Goal: Task Accomplishment & Management: Complete application form

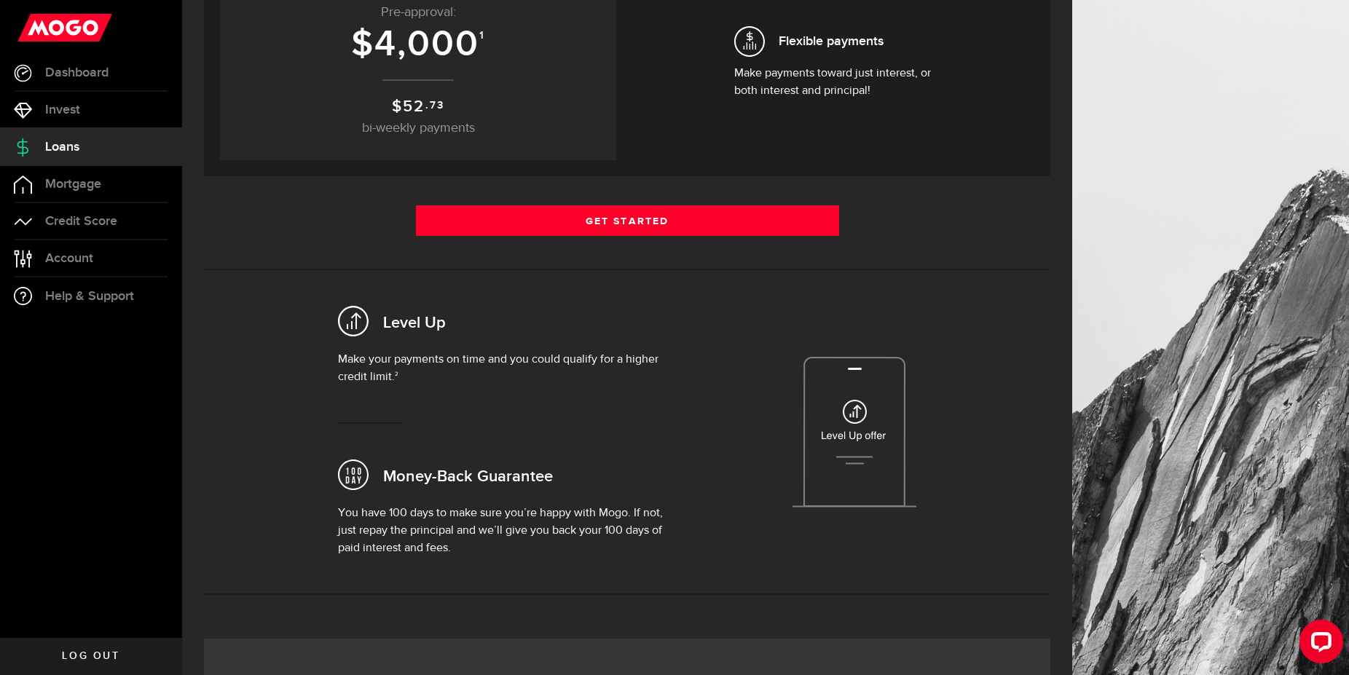
scroll to position [149, 0]
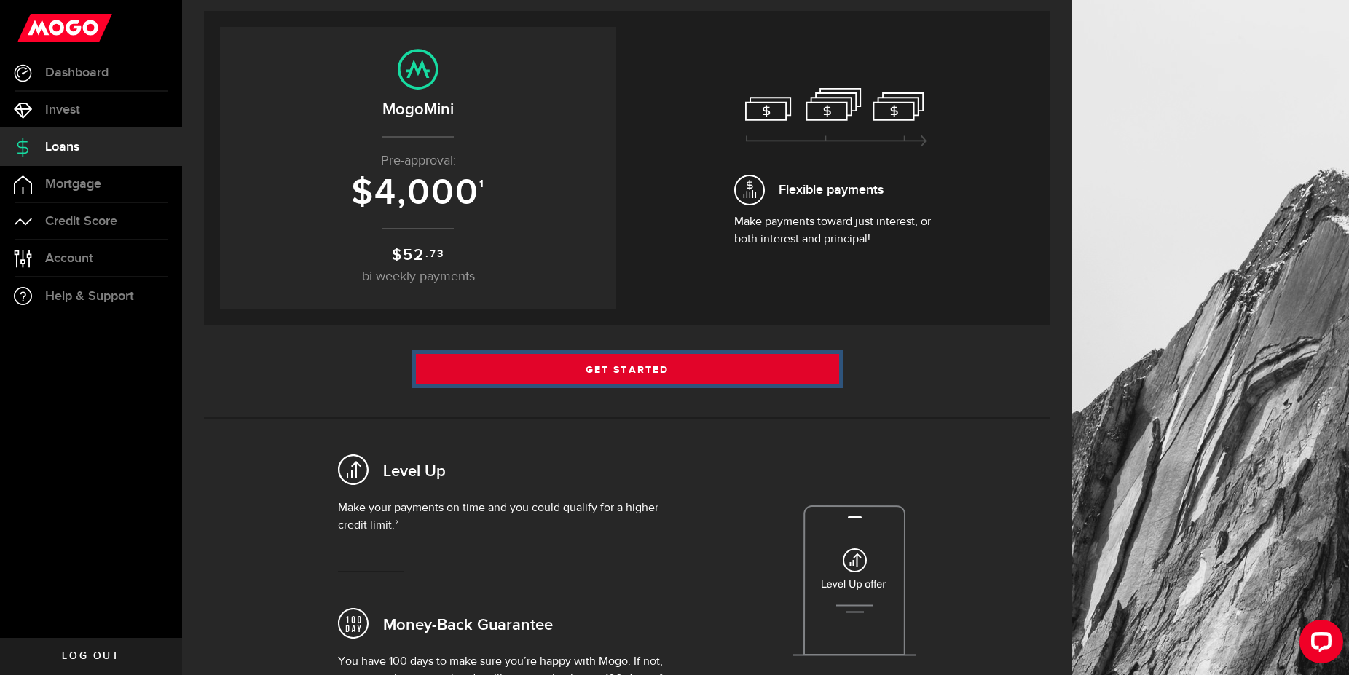
click at [635, 374] on link "Get Started" at bounding box center [627, 369] width 423 height 31
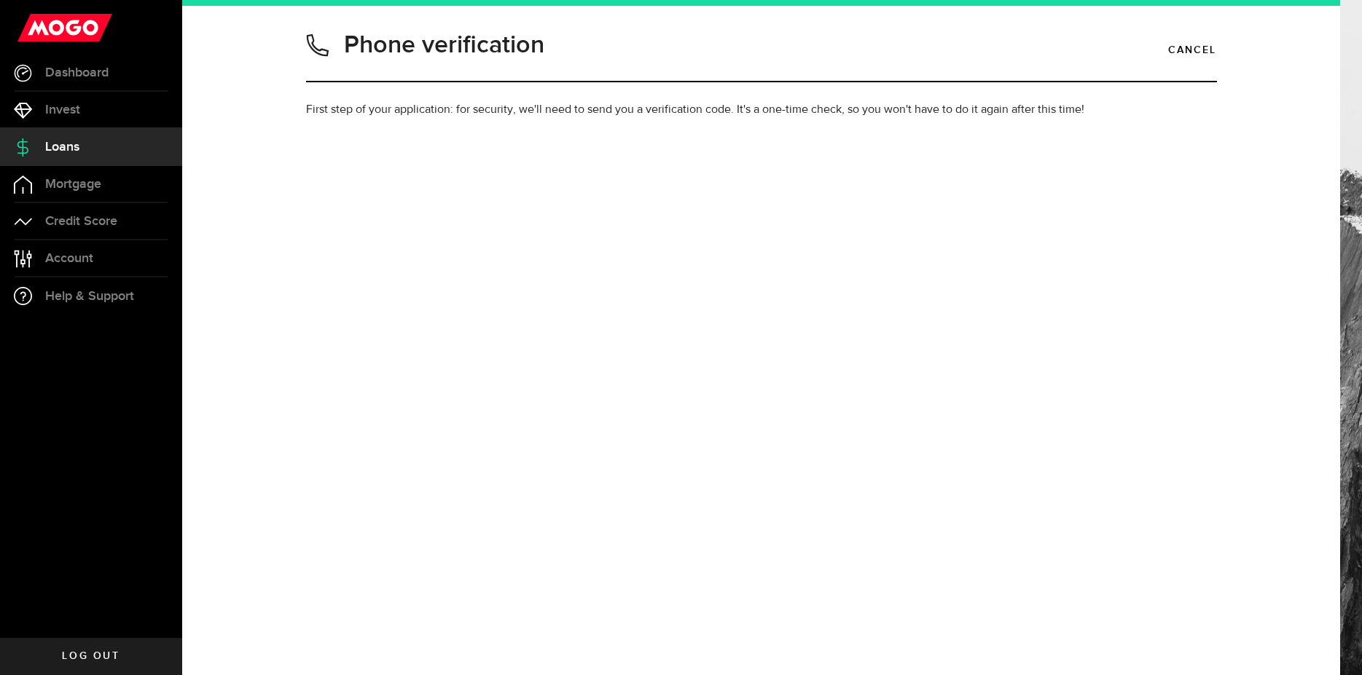
type input "6132982066"
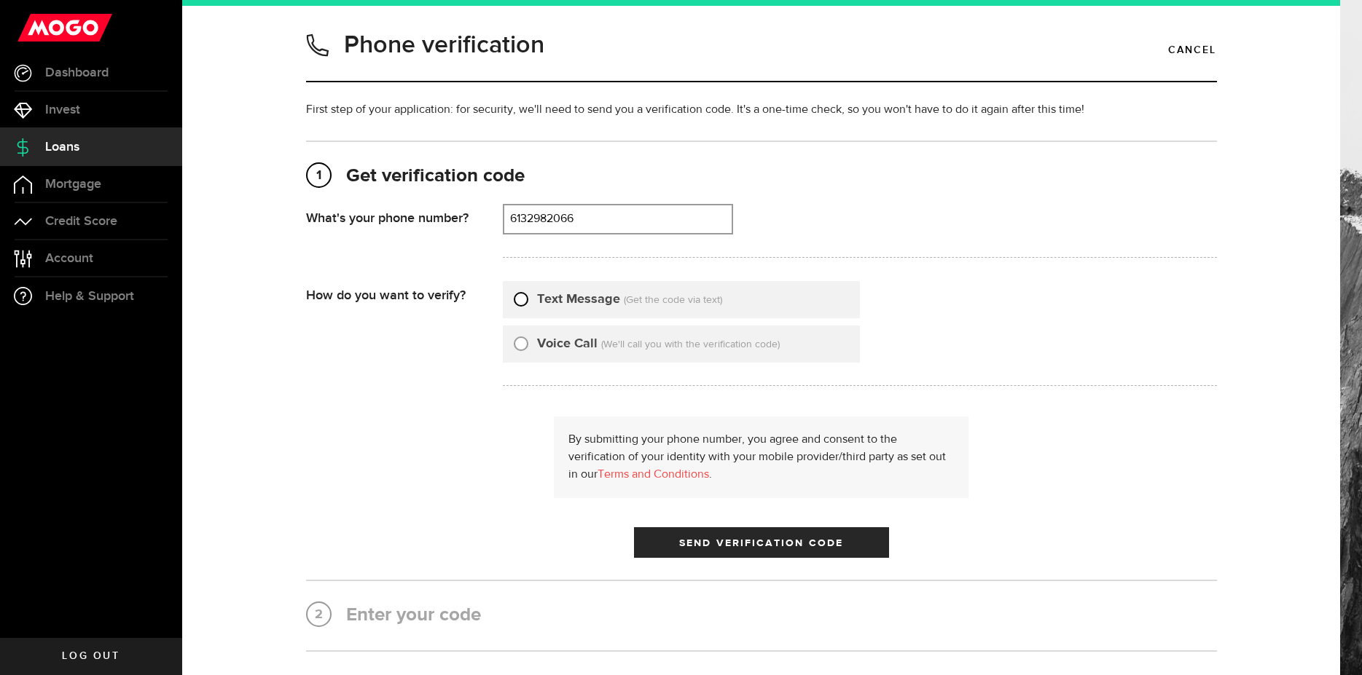
click at [517, 301] on input "Text Message" at bounding box center [521, 297] width 15 height 15
radio input "true"
click at [748, 540] on span "Send Verification Code" at bounding box center [761, 543] width 164 height 10
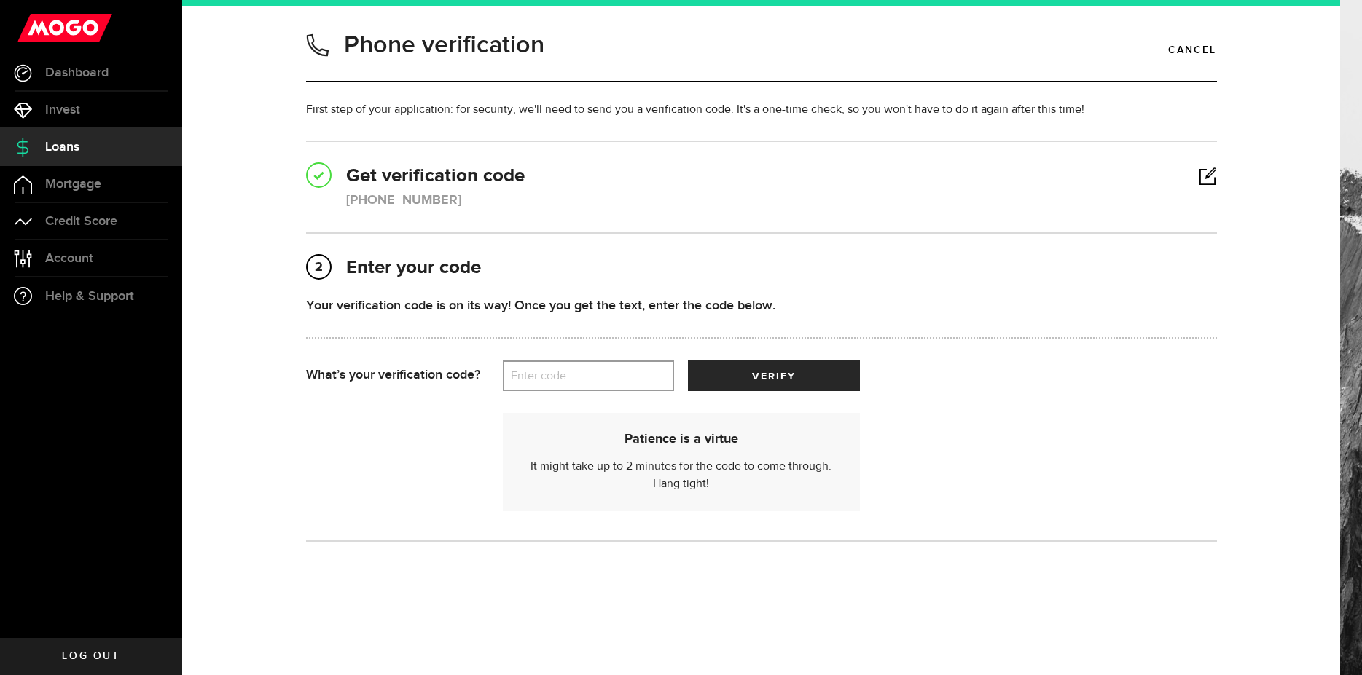
click at [549, 376] on label "Enter code" at bounding box center [588, 376] width 171 height 30
click at [549, 376] on input "Enter code" at bounding box center [588, 376] width 171 height 31
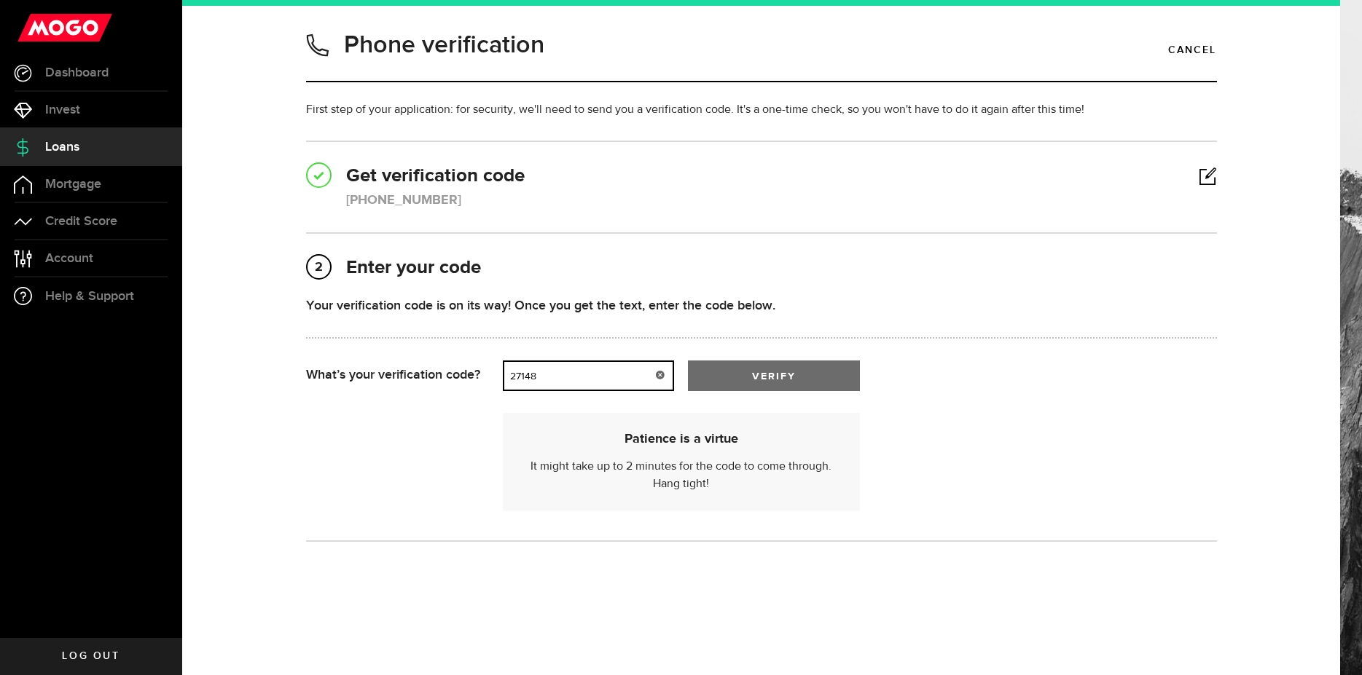
type input "27148"
click at [730, 369] on button "verify" at bounding box center [773, 376] width 171 height 31
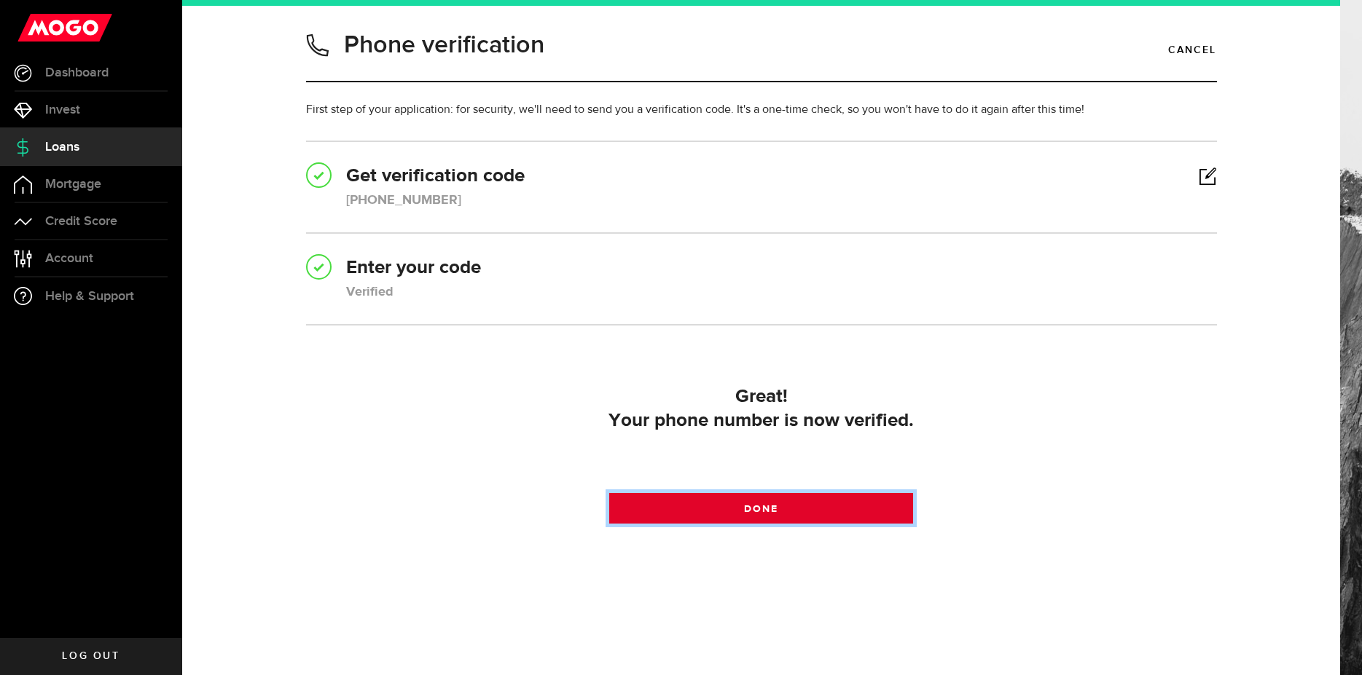
click at [760, 514] on span at bounding box center [760, 512] width 20 height 20
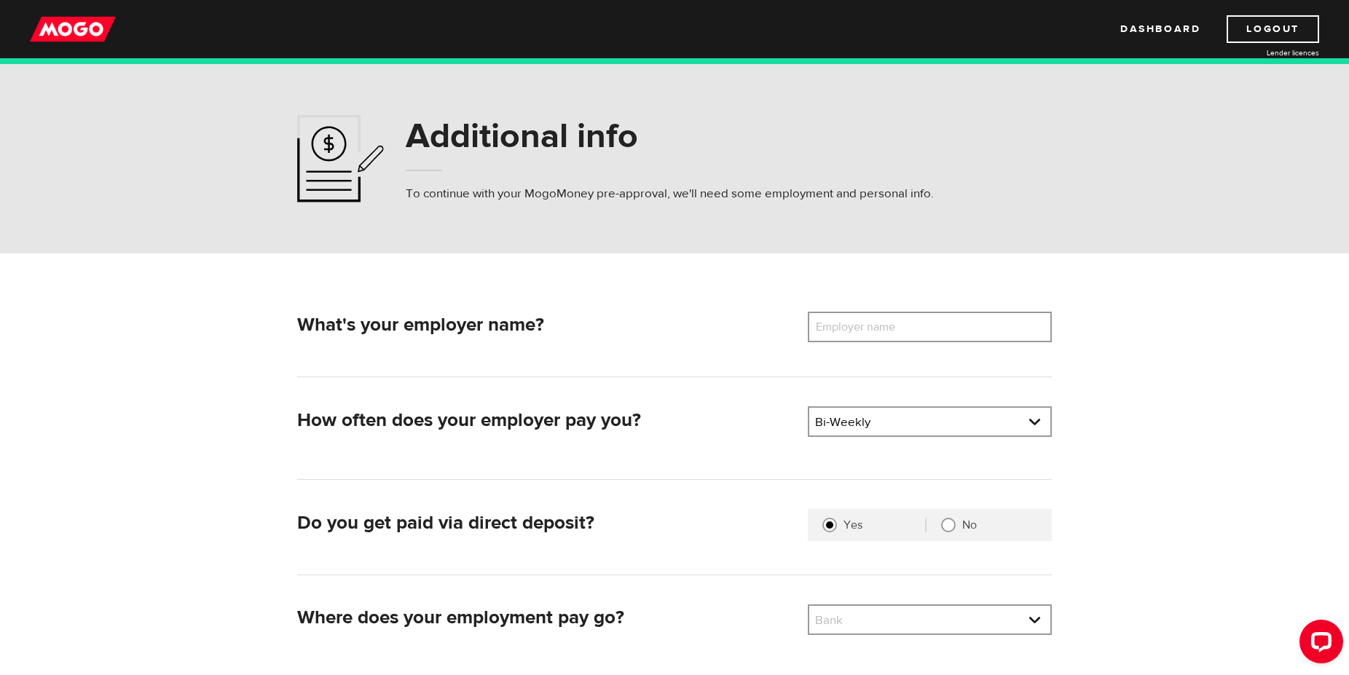
click at [879, 328] on label "Employer name" at bounding box center [866, 327] width 117 height 31
click at [879, 328] on input "Employer name" at bounding box center [930, 327] width 244 height 31
type input "G"
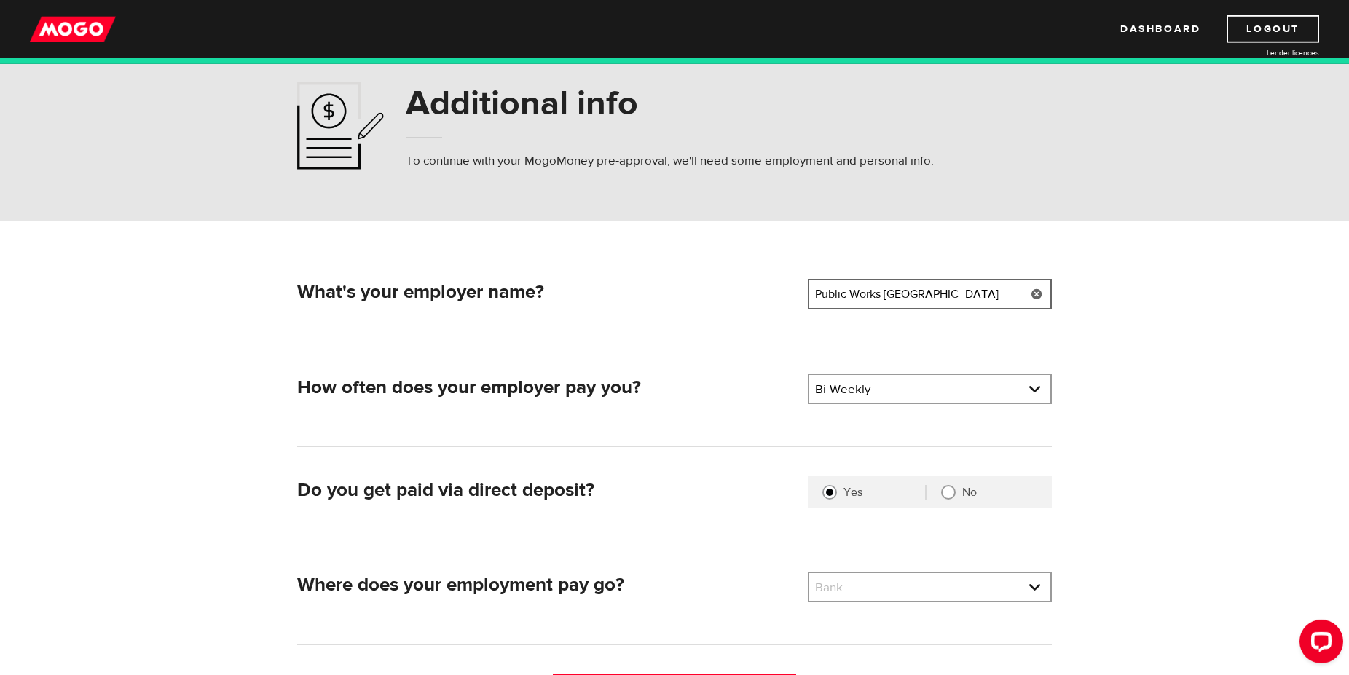
scroll to position [74, 0]
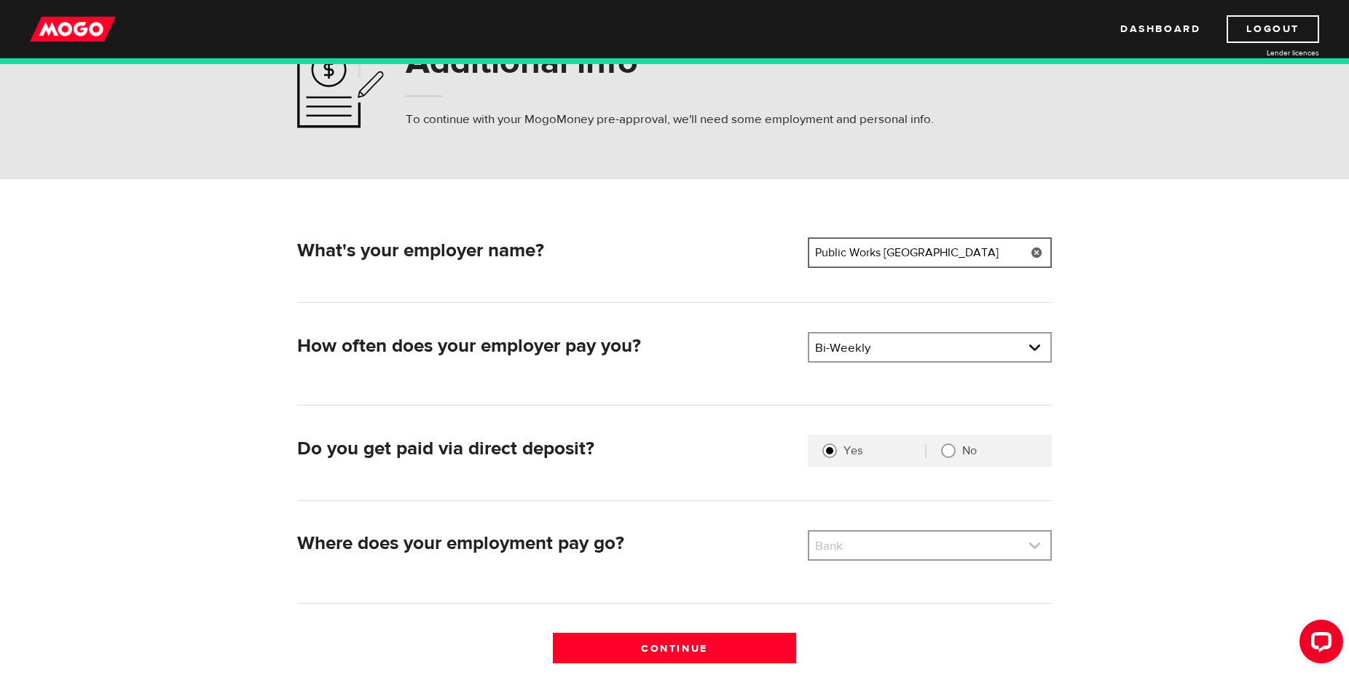
type input "Public Works Canada"
click at [1035, 551] on link at bounding box center [929, 546] width 241 height 28
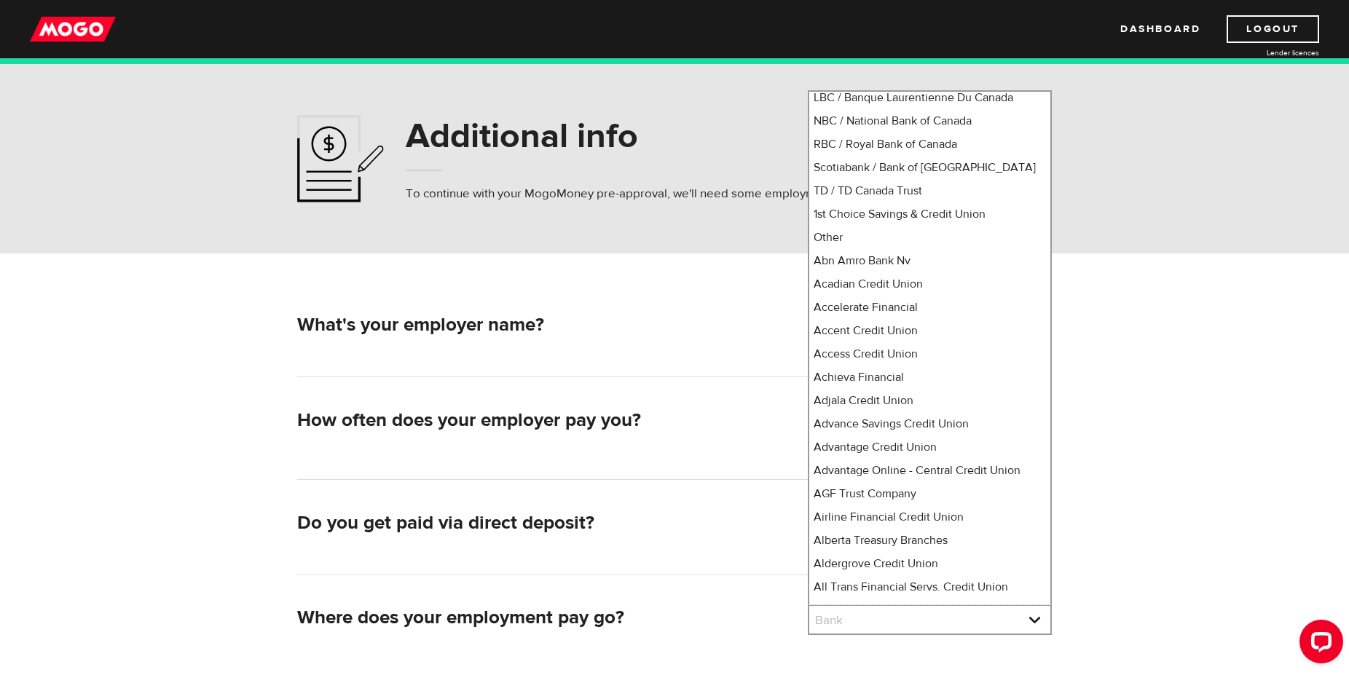
scroll to position [83, 0]
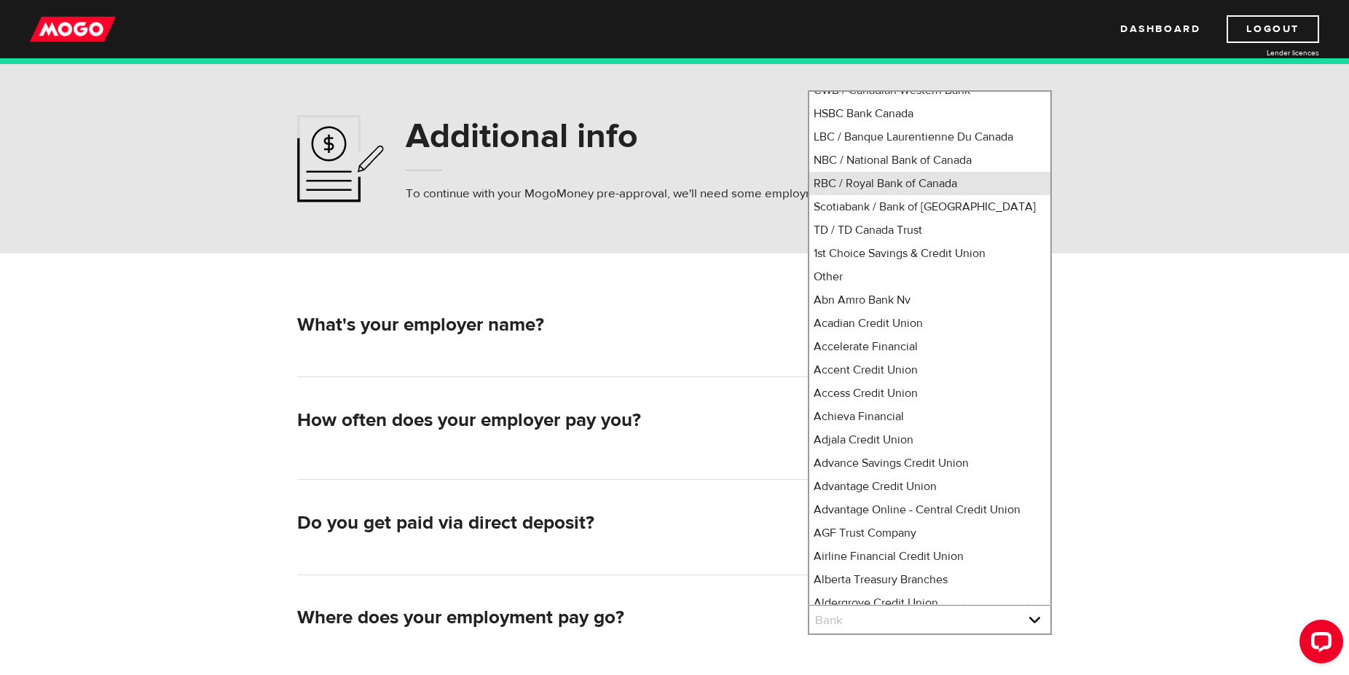
click at [930, 195] on li "RBC / Royal Bank of Canada" at bounding box center [929, 183] width 241 height 23
select select "8"
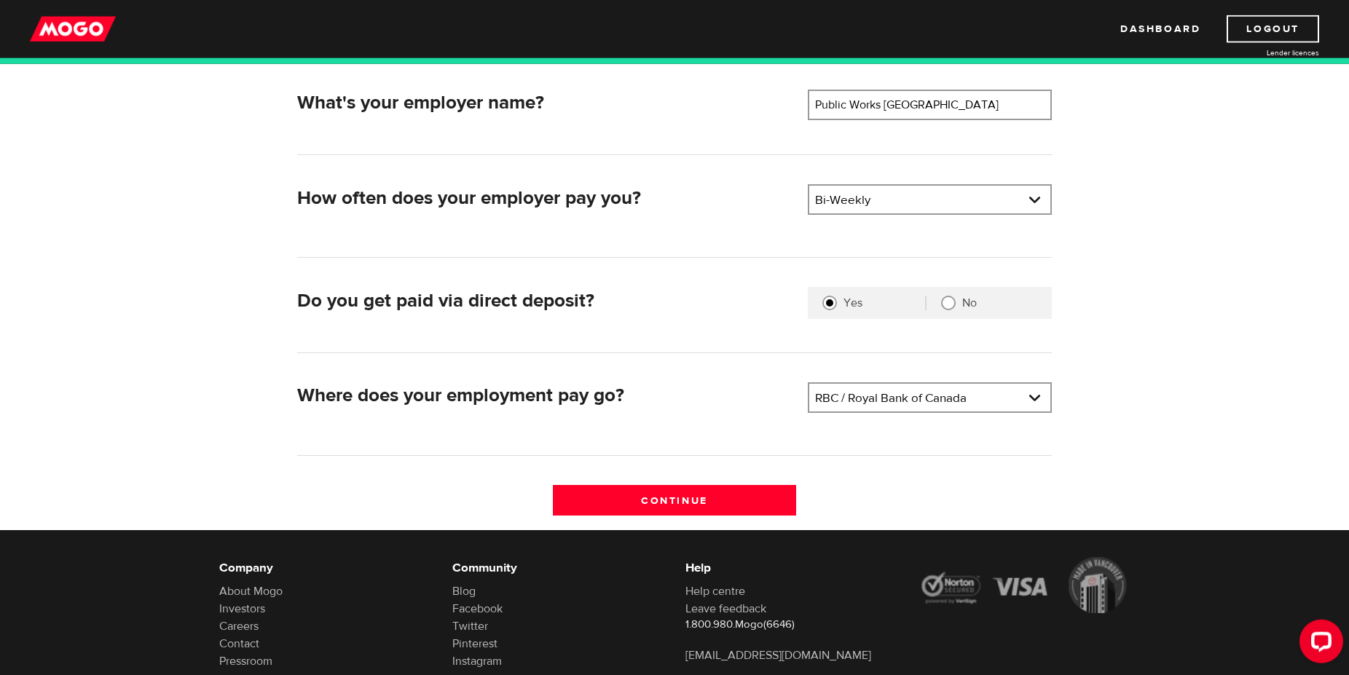
scroll to position [223, 0]
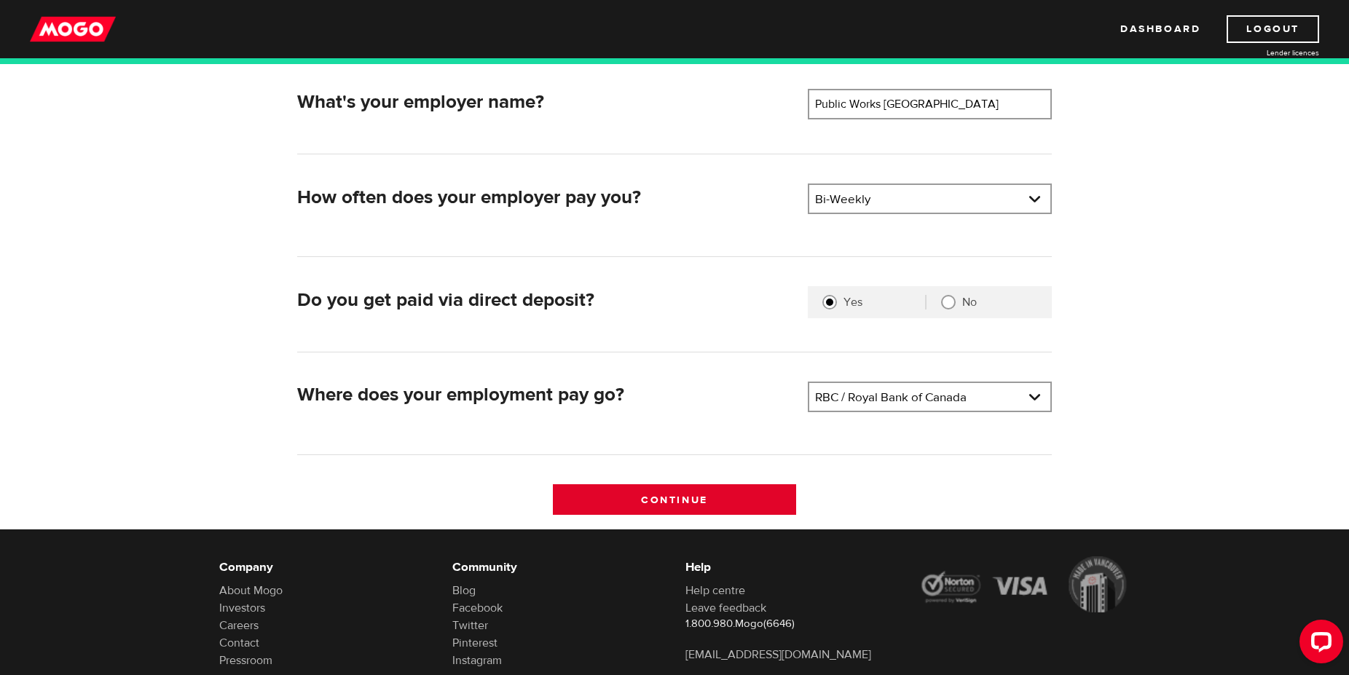
click at [674, 502] on input "Continue" at bounding box center [675, 499] width 244 height 31
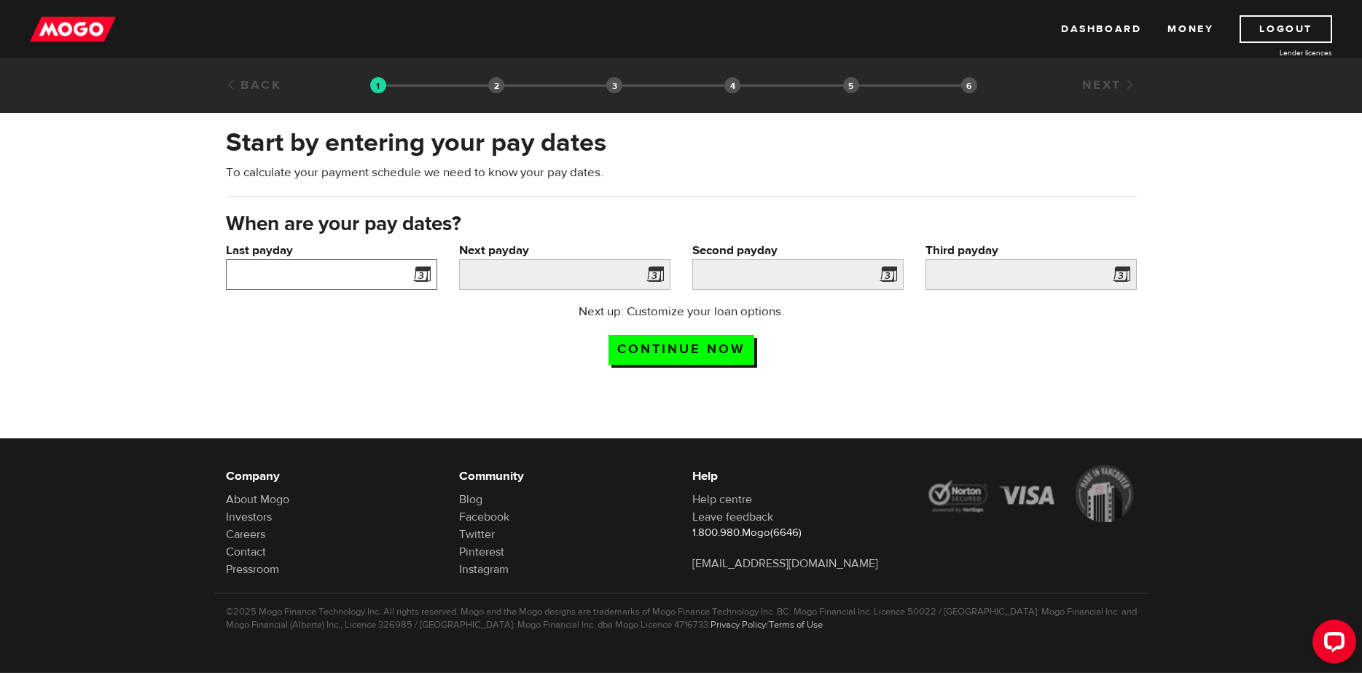
click at [389, 274] on input "Last payday" at bounding box center [331, 274] width 211 height 31
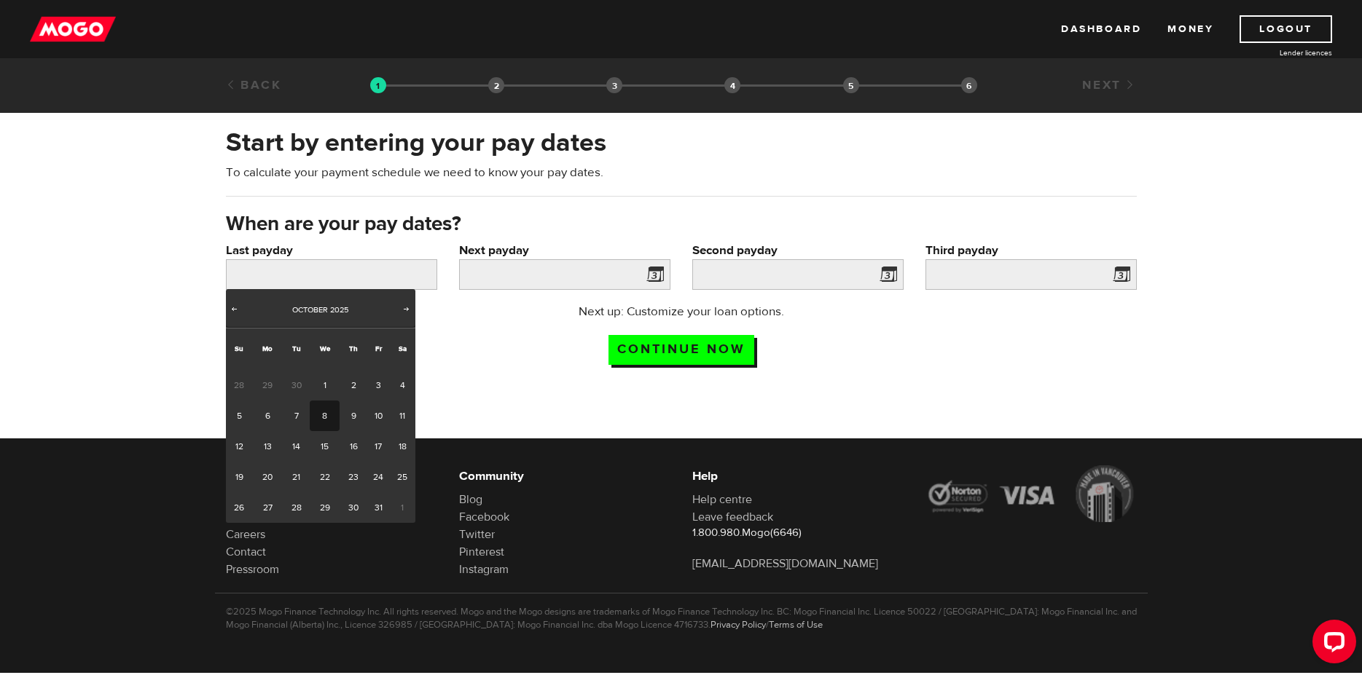
click at [325, 423] on link "8" at bounding box center [325, 416] width 30 height 31
type input "2025/10/08"
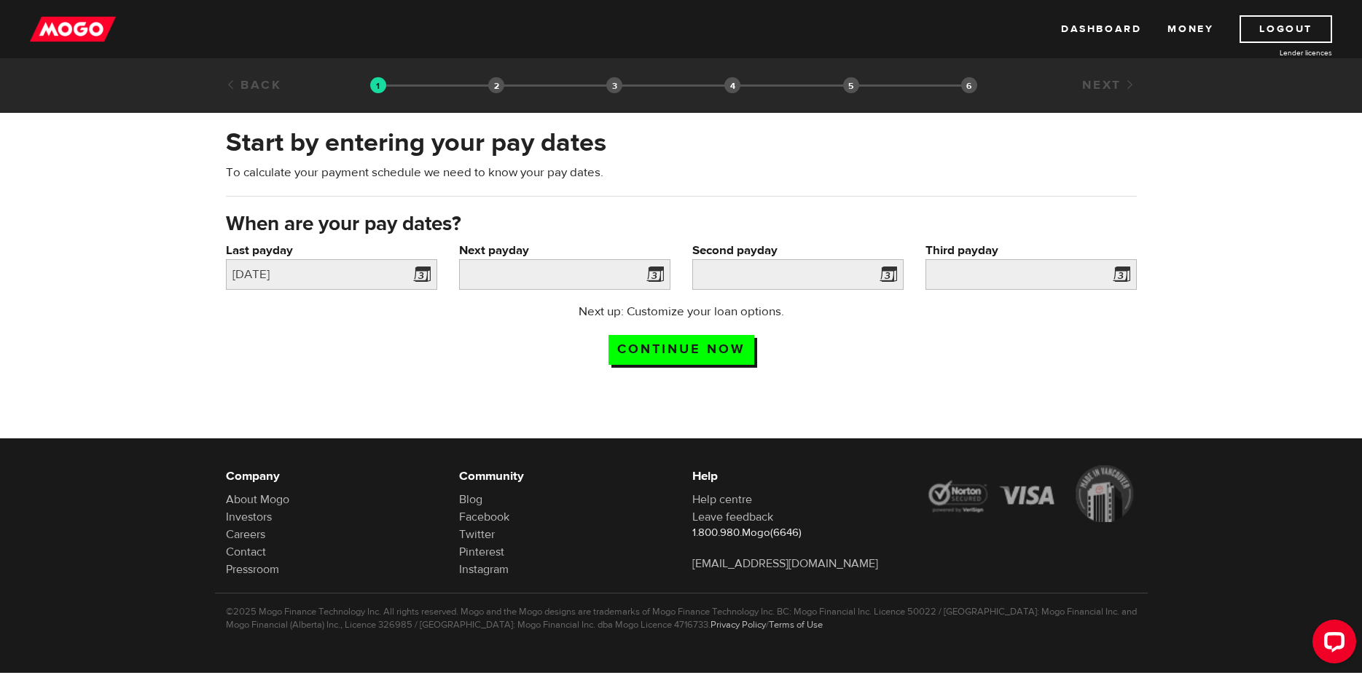
click at [659, 274] on span at bounding box center [652, 276] width 22 height 23
click at [629, 273] on input "Next payday" at bounding box center [564, 274] width 211 height 31
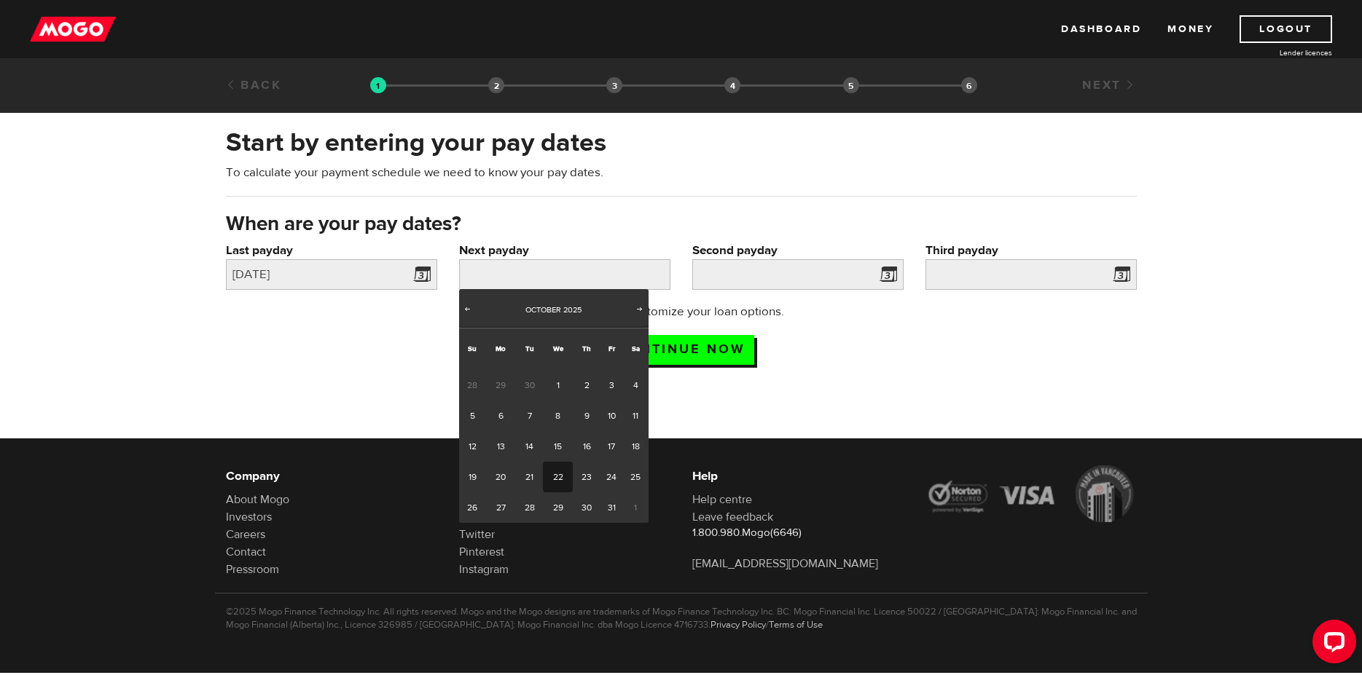
click at [561, 476] on link "22" at bounding box center [558, 477] width 30 height 31
type input "2025/10/22"
type input "2025/11/5"
type input "2025/11/19"
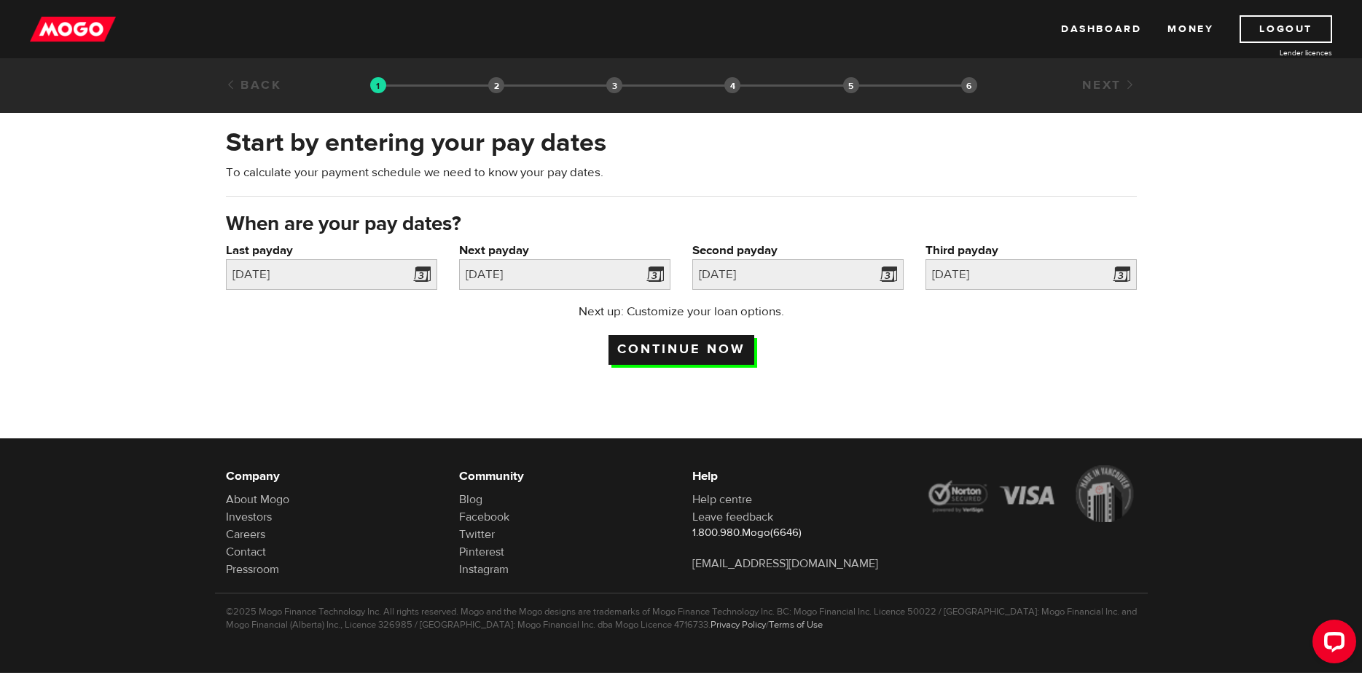
click at [685, 347] on input "Continue now" at bounding box center [681, 350] width 146 height 30
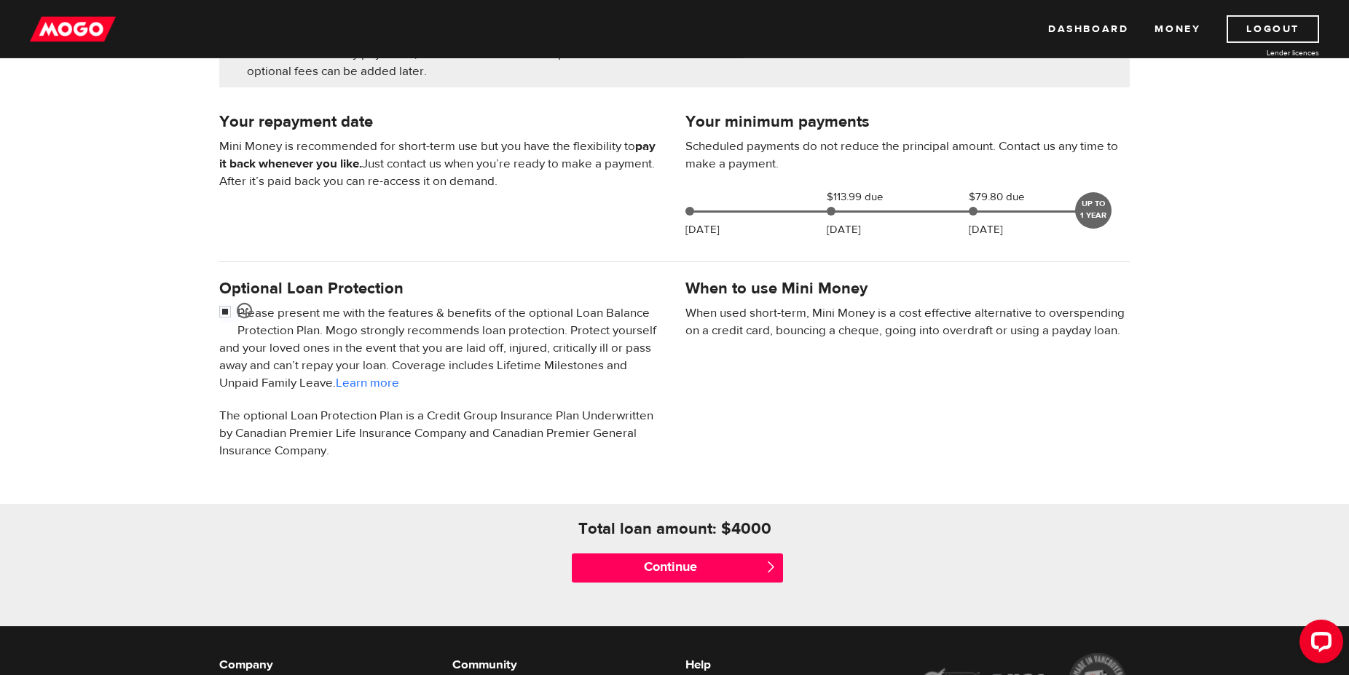
scroll to position [297, 0]
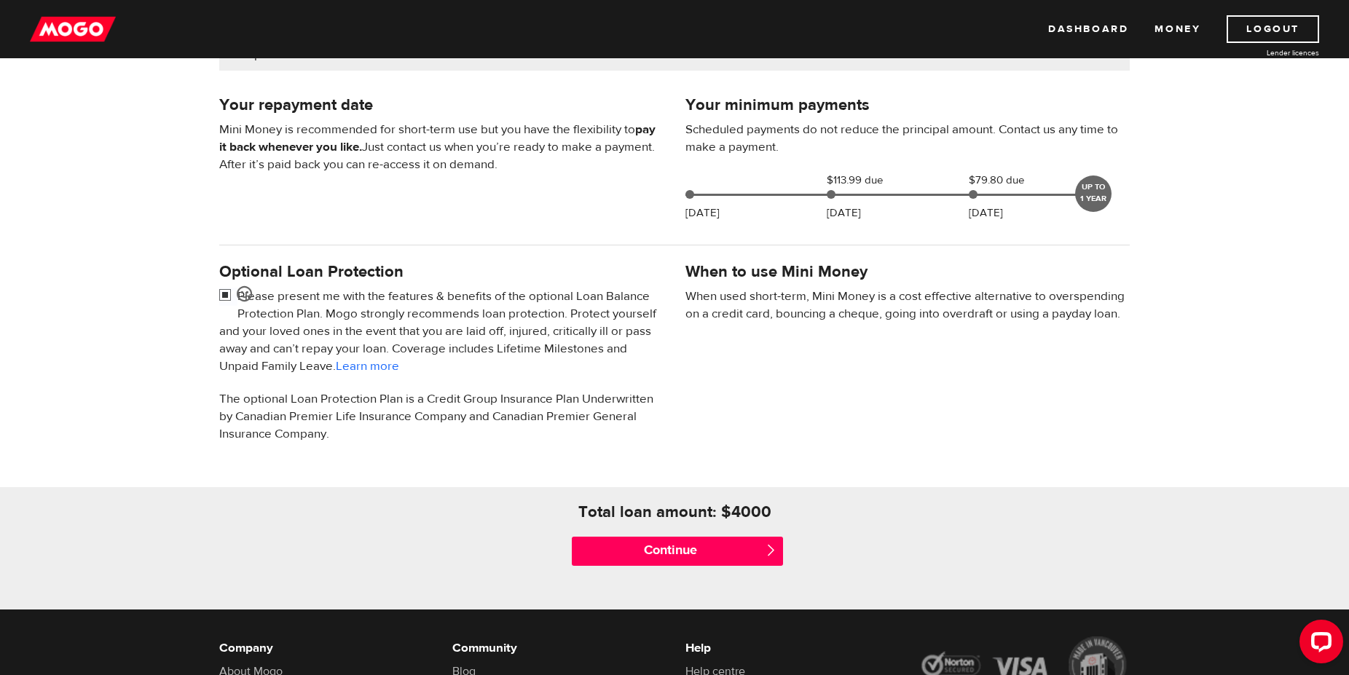
click at [226, 293] on input "checkbox" at bounding box center [228, 297] width 18 height 18
checkbox input "false"
click at [679, 554] on input "Continue" at bounding box center [677, 551] width 211 height 29
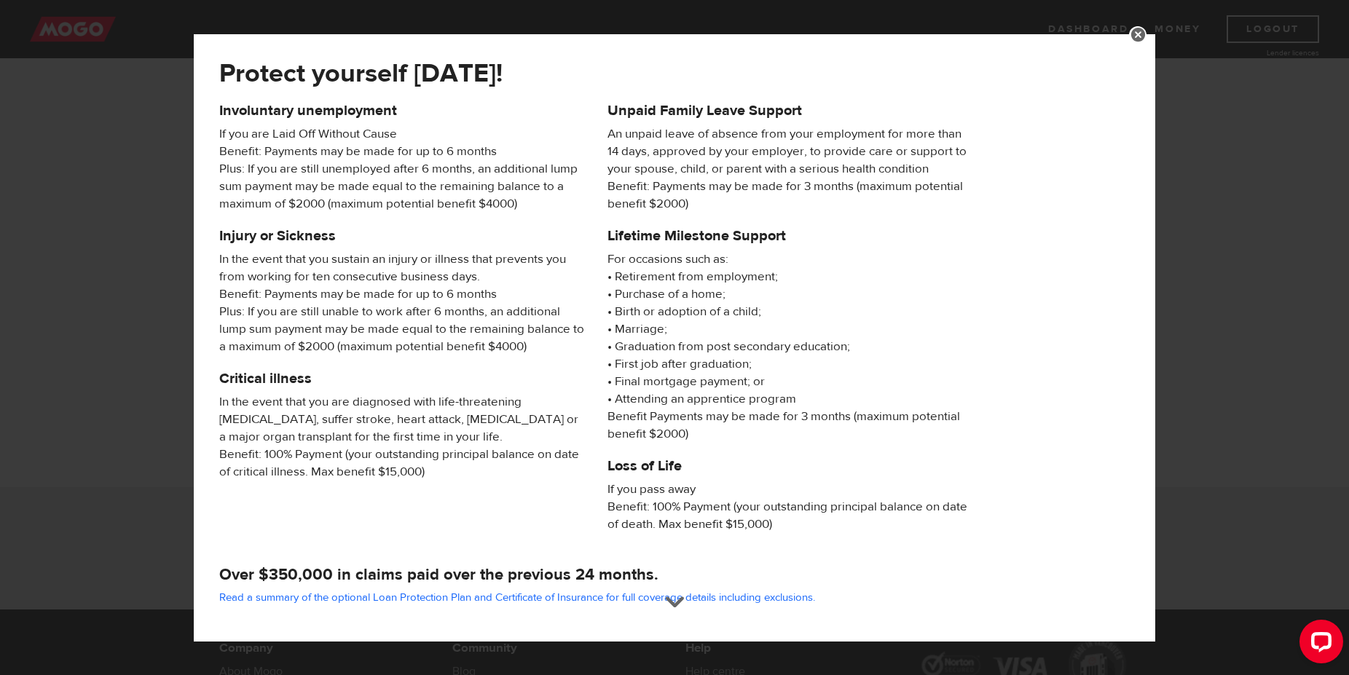
click at [1139, 33] on link at bounding box center [1137, 34] width 17 height 17
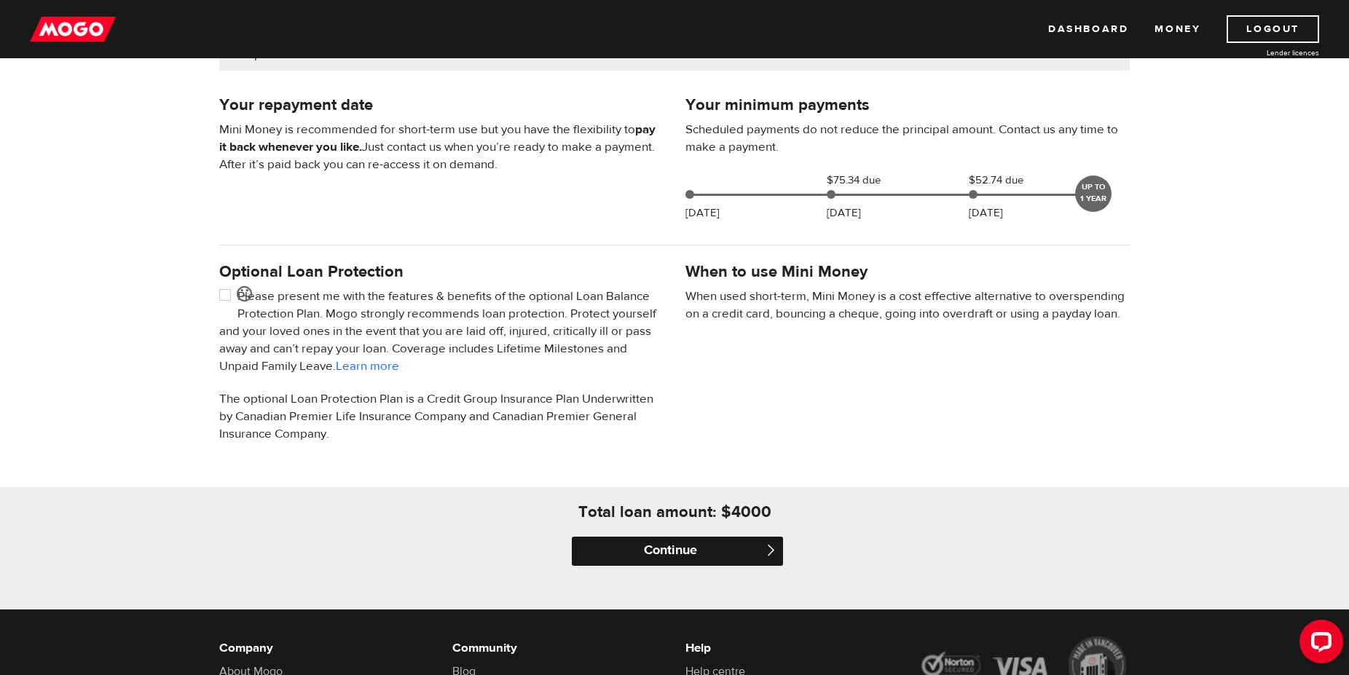
click at [670, 549] on input "Continue" at bounding box center [677, 551] width 211 height 29
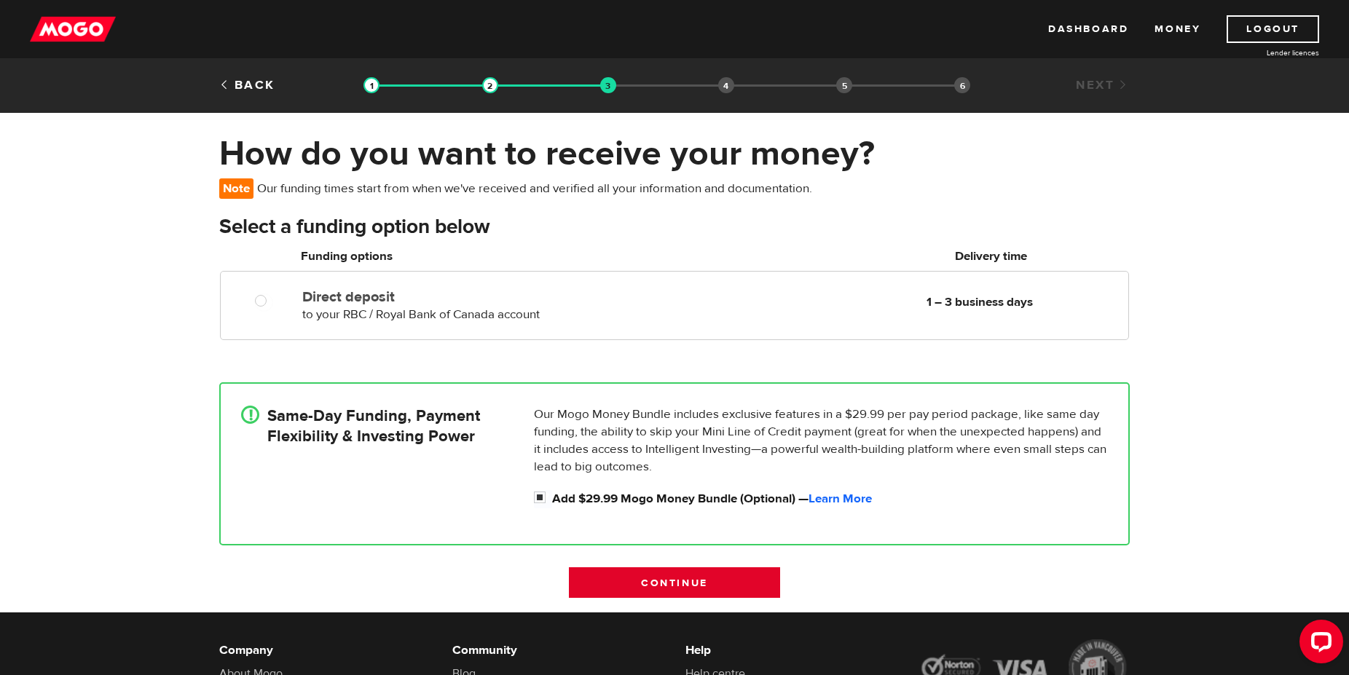
click at [659, 583] on input "Continue" at bounding box center [674, 582] width 211 height 31
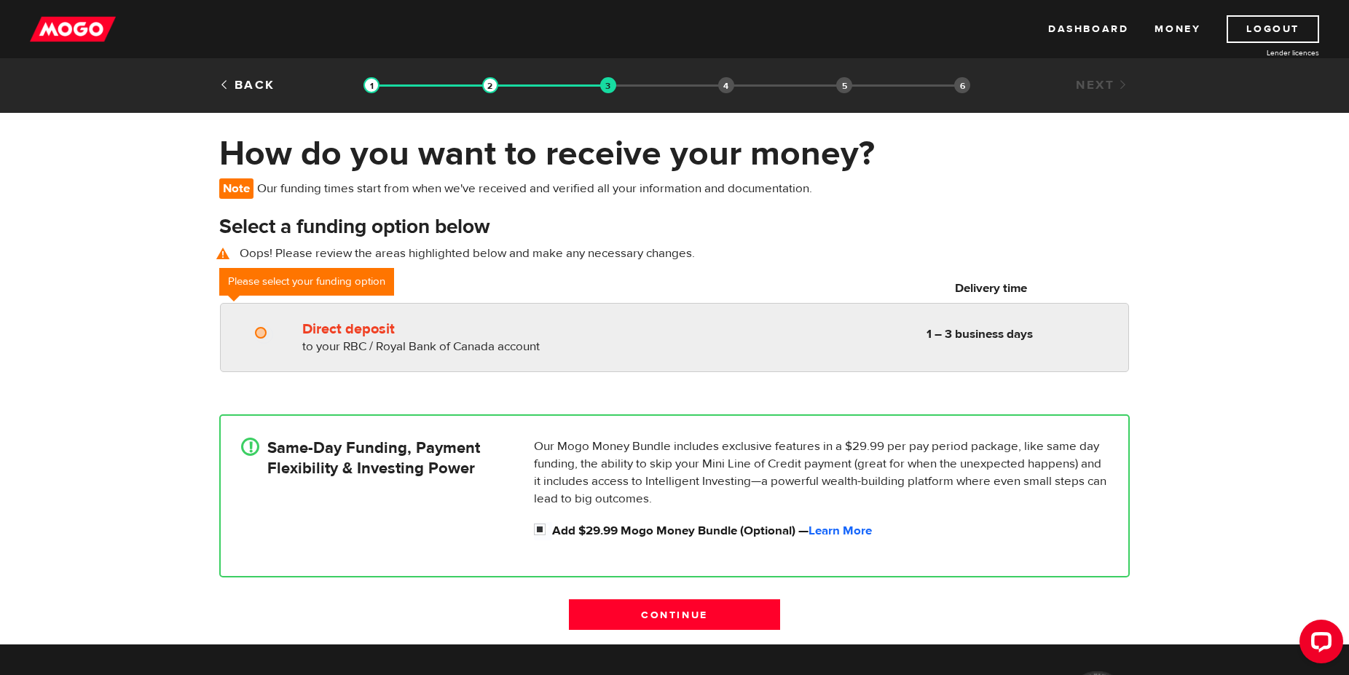
radio input "true"
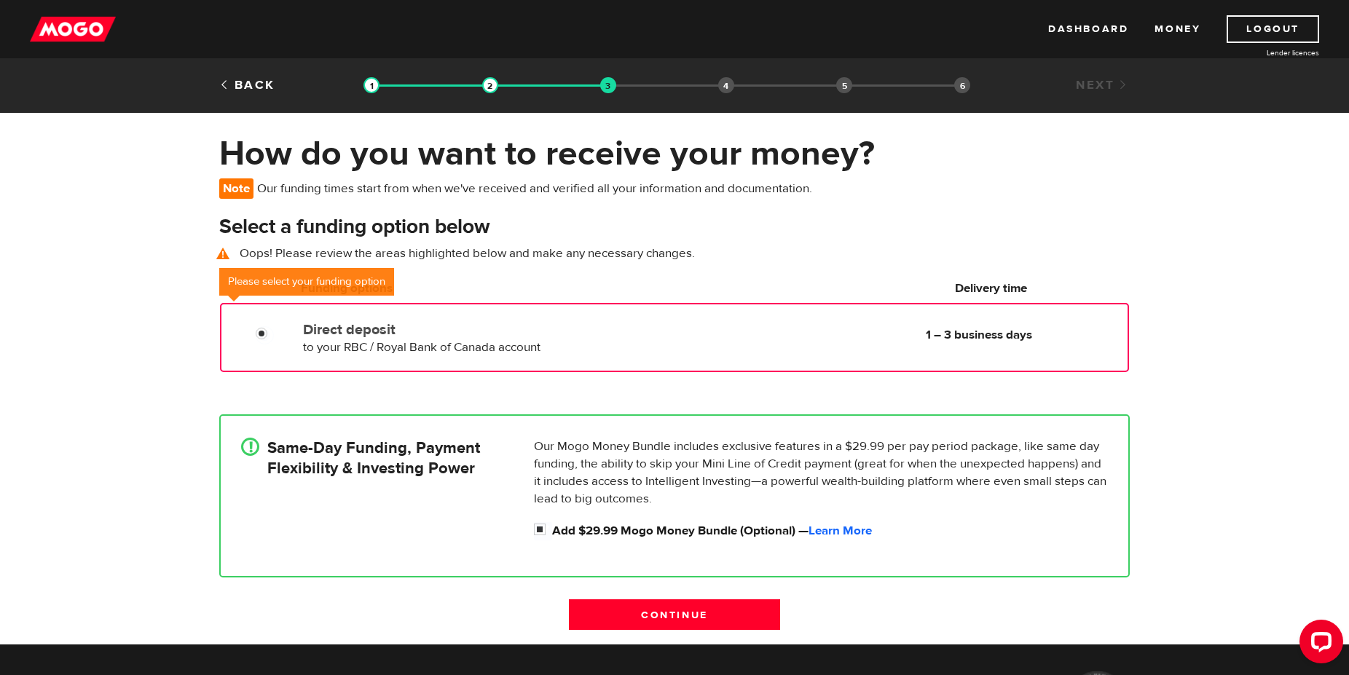
click at [391, 315] on div "Direct deposit to your RBC / Royal Bank of Canada account Delivery in 1 – 3 bus…" at bounding box center [470, 335] width 346 height 41
drag, startPoint x: 538, startPoint y: 288, endPoint x: 533, endPoint y: 297, distance: 10.5
click at [538, 289] on h6 "Funding options" at bounding box center [469, 288] width 336 height 17
click at [514, 347] on span "to your RBC / Royal Bank of Canada account" at bounding box center [421, 347] width 237 height 16
click at [258, 330] on input "Direct deposit" at bounding box center [265, 335] width 18 height 18
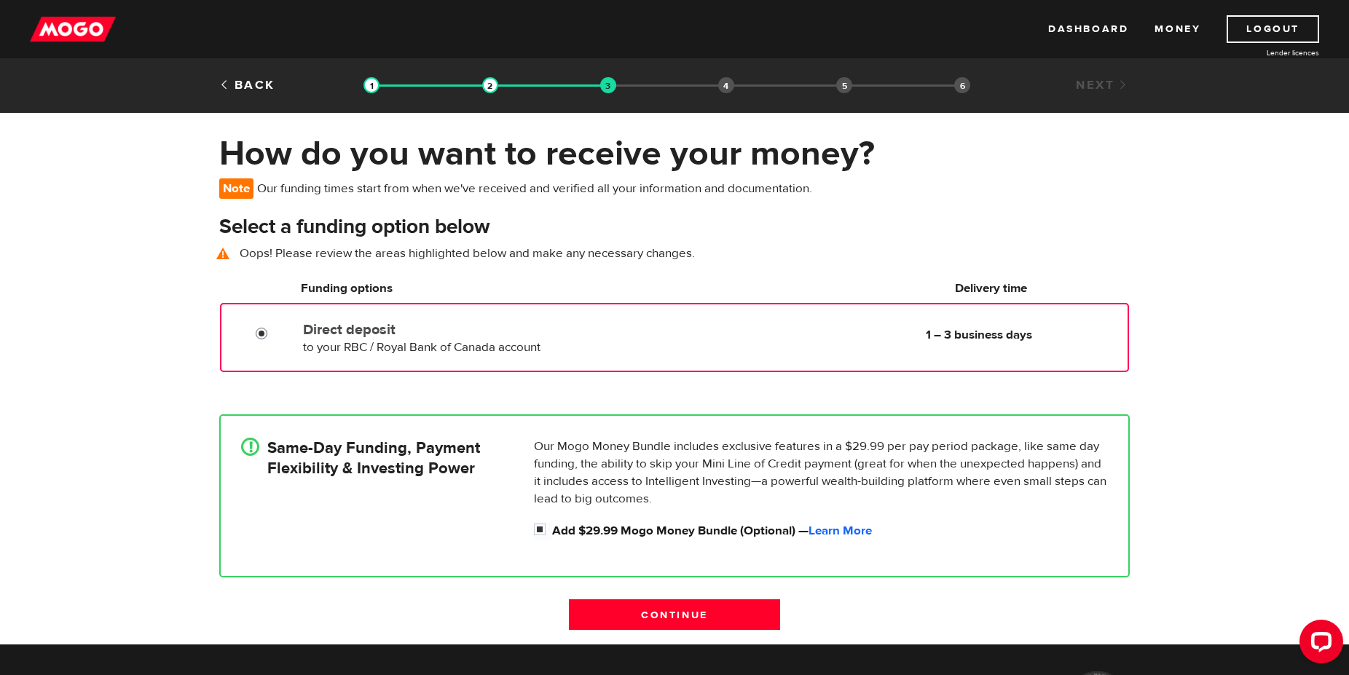
click at [258, 330] on input "Direct deposit" at bounding box center [265, 335] width 18 height 18
click at [264, 336] on input "Direct deposit" at bounding box center [265, 335] width 18 height 18
click at [538, 534] on input "Add $29.99 Mogo Money Bundle (Optional) — Learn More" at bounding box center [543, 531] width 18 height 18
checkbox input "false"
radio input "false"
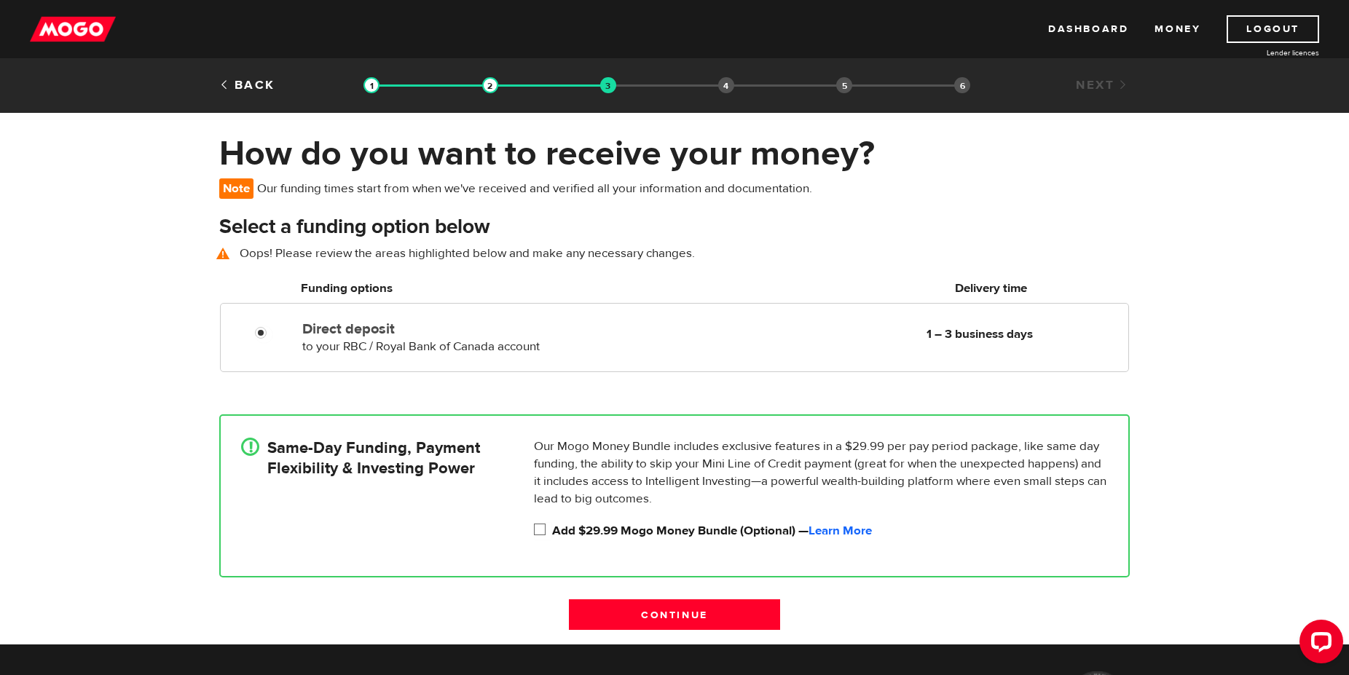
click at [545, 531] on input "Add $29.99 Mogo Money Bundle (Optional) — Learn More" at bounding box center [543, 531] width 18 height 18
checkbox input "true"
click at [678, 617] on input "Continue" at bounding box center [674, 615] width 211 height 31
click at [85, 441] on div "How do you want to receive your money? Note Our funding times start from when w…" at bounding box center [674, 389] width 1349 height 512
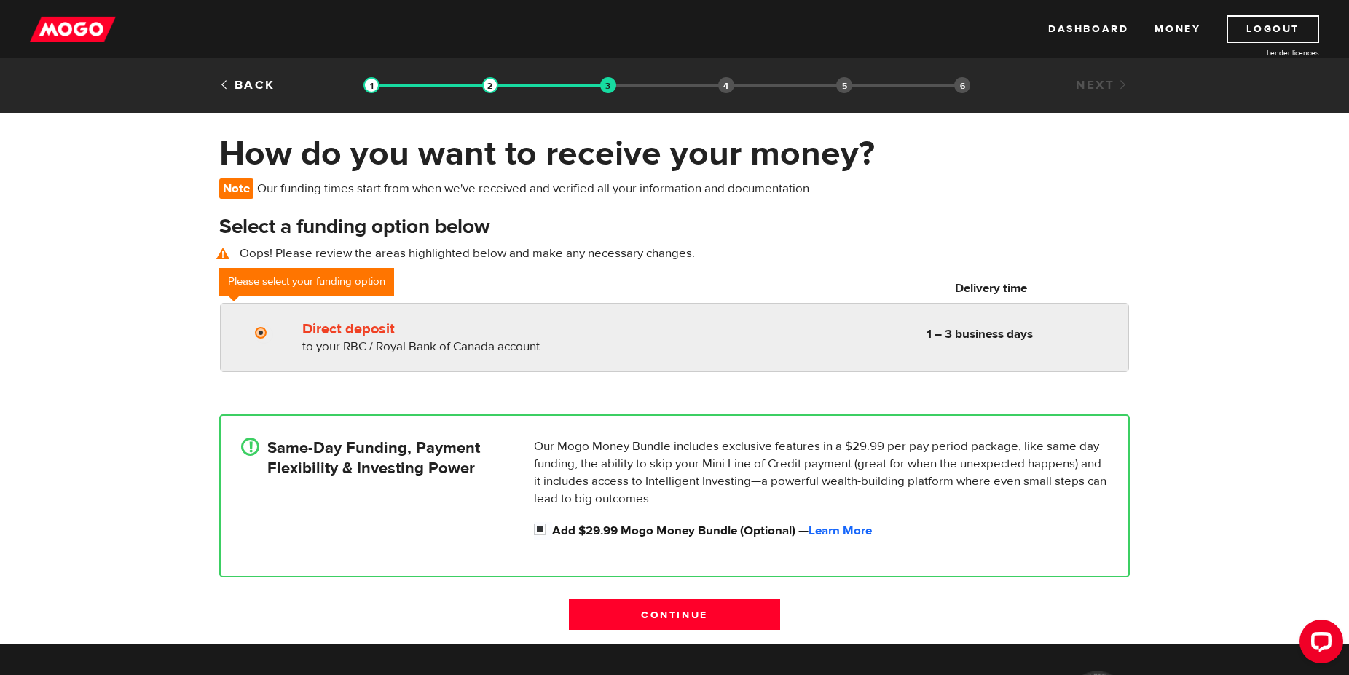
radio input "true"
click at [264, 336] on input "Direct deposit" at bounding box center [264, 335] width 18 height 18
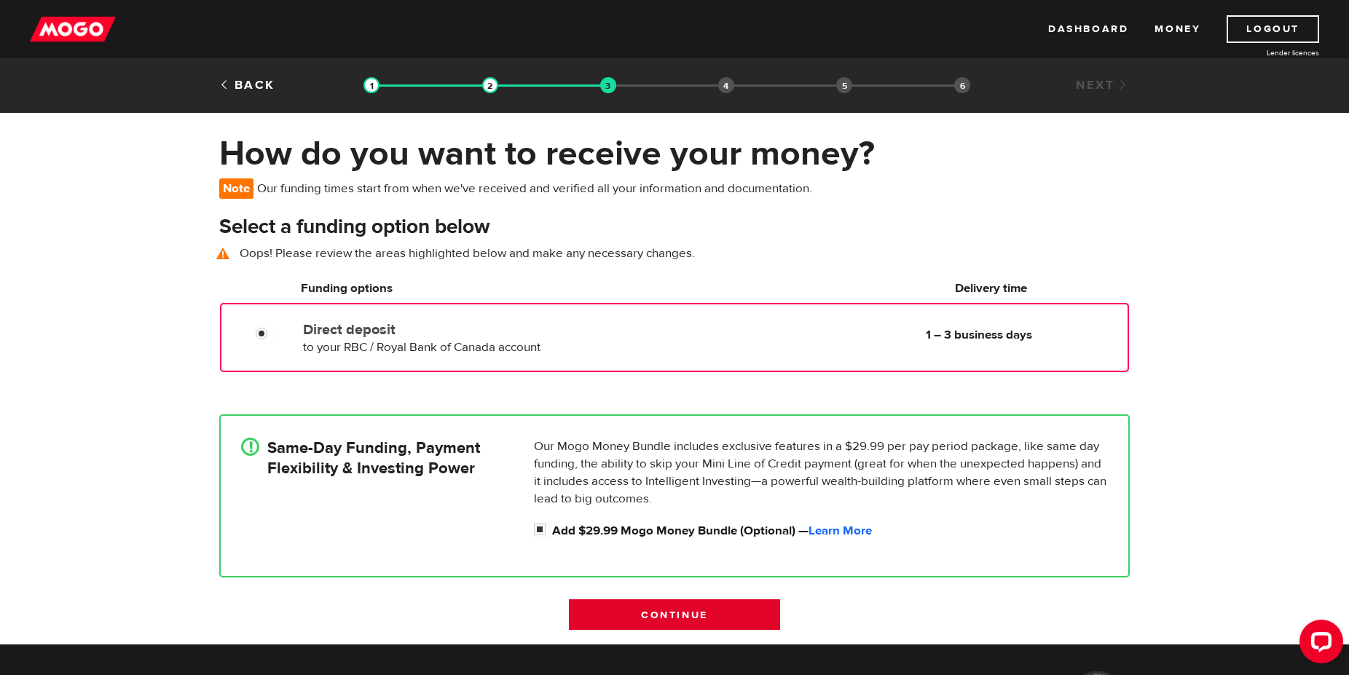
click at [605, 607] on input "Continue" at bounding box center [674, 615] width 211 height 31
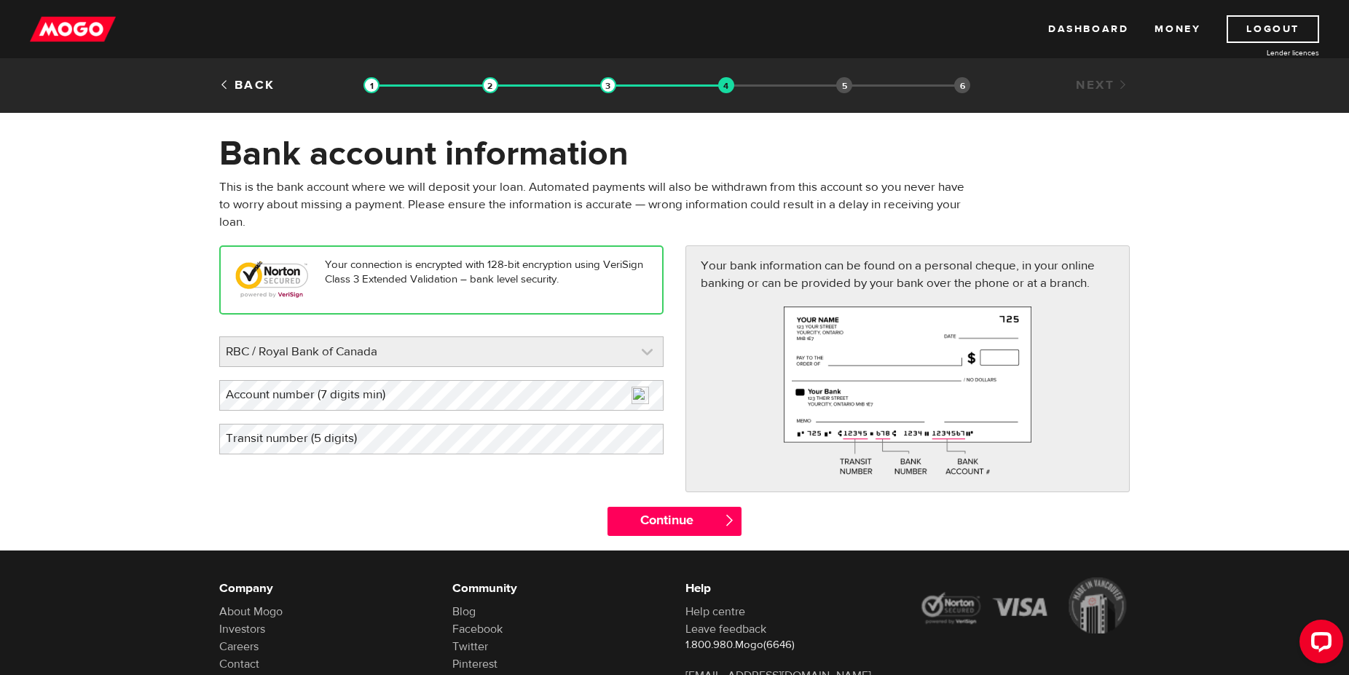
click at [270, 350] on link at bounding box center [441, 351] width 443 height 29
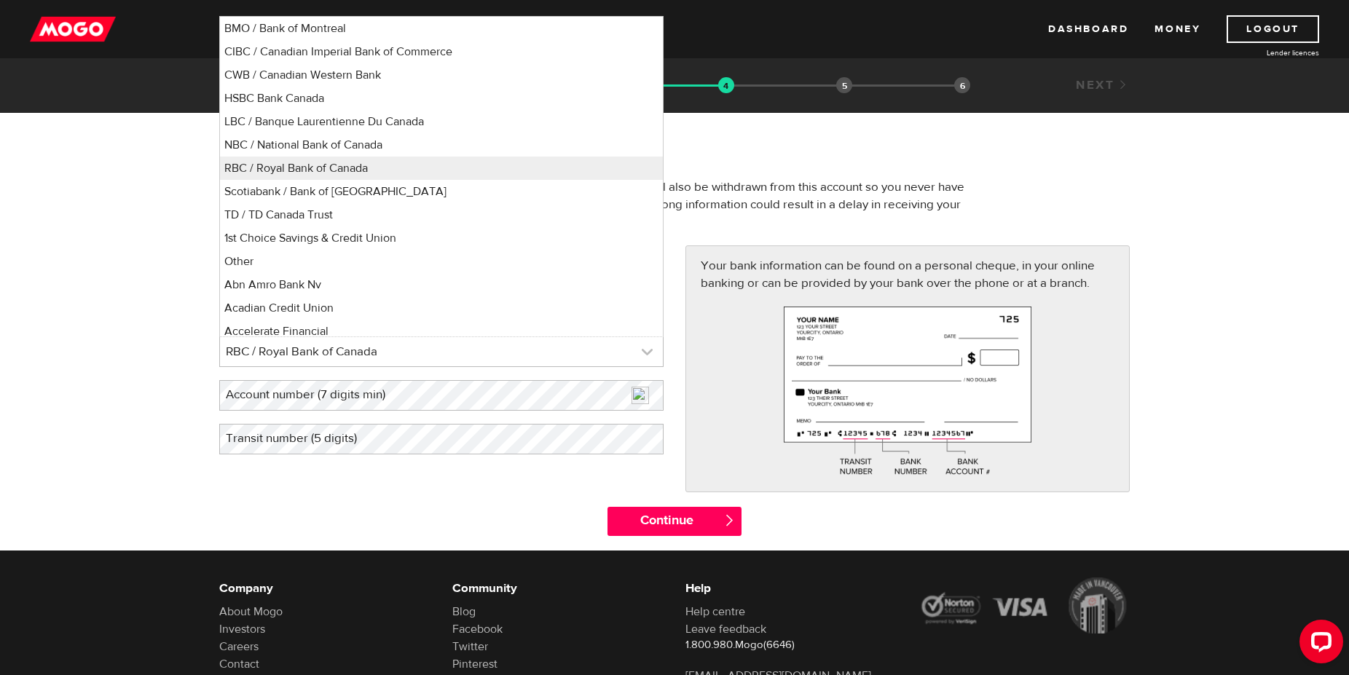
click at [270, 350] on link at bounding box center [441, 351] width 443 height 29
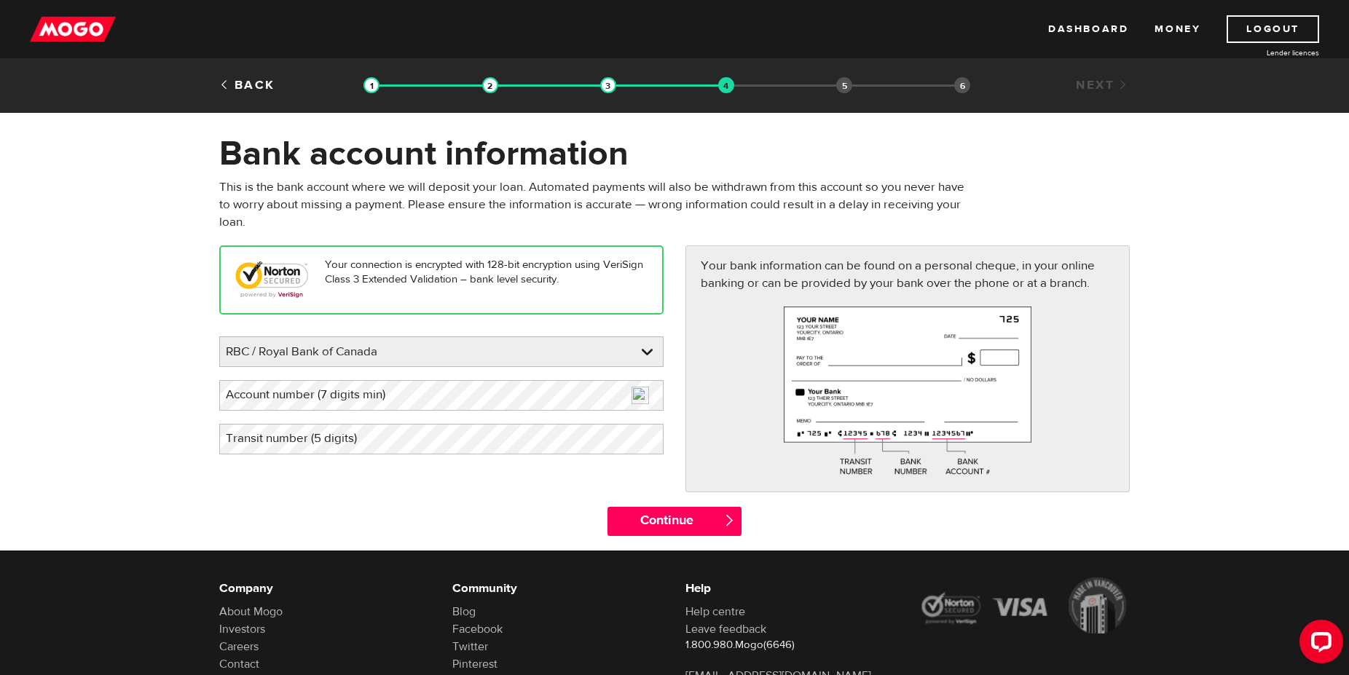
click at [276, 425] on label "Transit number (5 digits)" at bounding box center [303, 439] width 168 height 30
click at [279, 417] on div "Please enter your bank RBC / Royal Bank of Canada BMO / Bank of Montreal CIBC /…" at bounding box center [441, 396] width 444 height 118
click at [284, 404] on label "Account number (7 digits min)" at bounding box center [317, 395] width 196 height 30
click at [270, 436] on label "Transit number (5 digits)" at bounding box center [303, 439] width 168 height 30
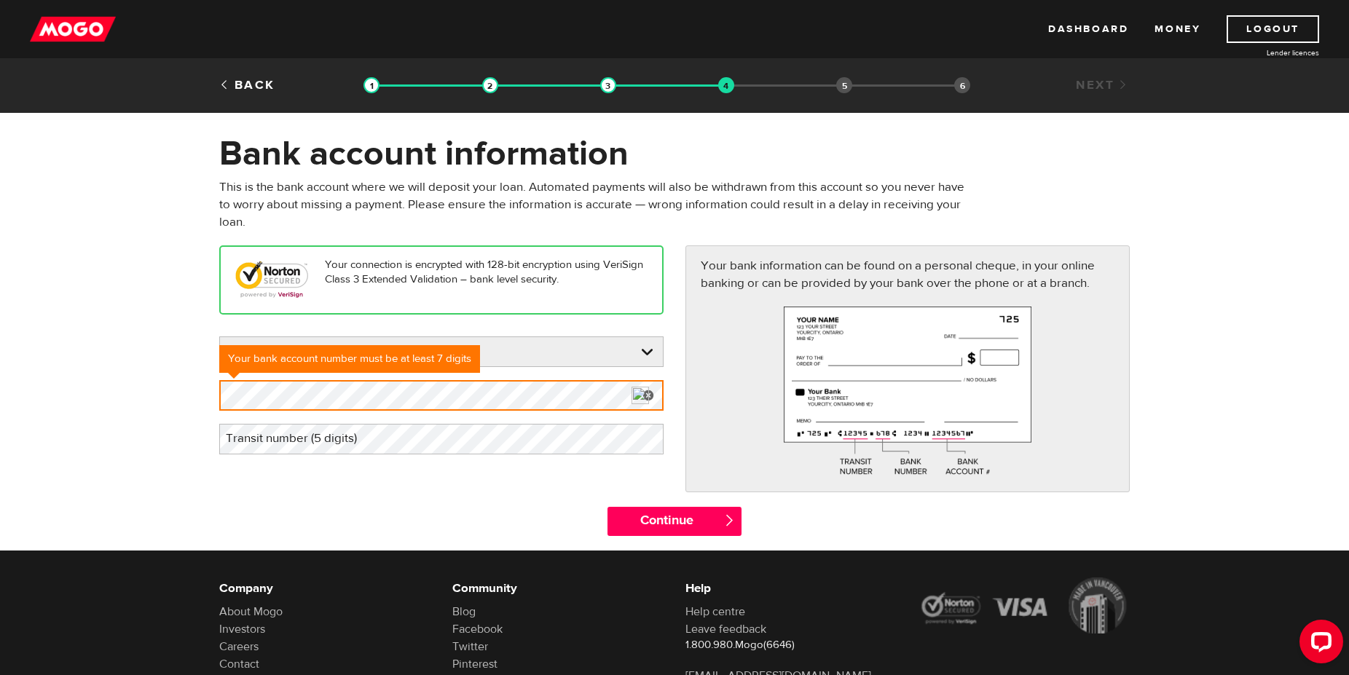
click at [76, 459] on form "Bank account information Oops! Please review the areas highlighted below and ma…" at bounding box center [674, 342] width 1349 height 418
click at [278, 448] on label "Transit number (5 digits)" at bounding box center [303, 439] width 168 height 30
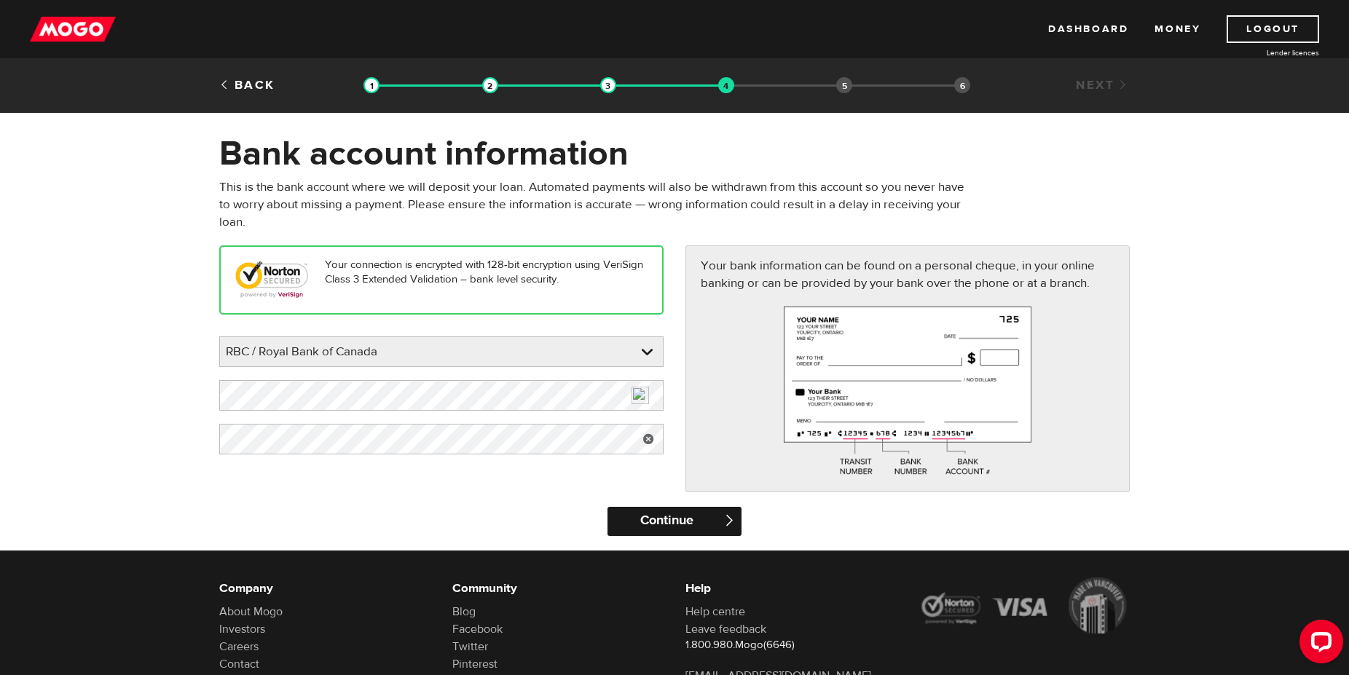
click at [672, 516] on input "Continue" at bounding box center [674, 521] width 133 height 29
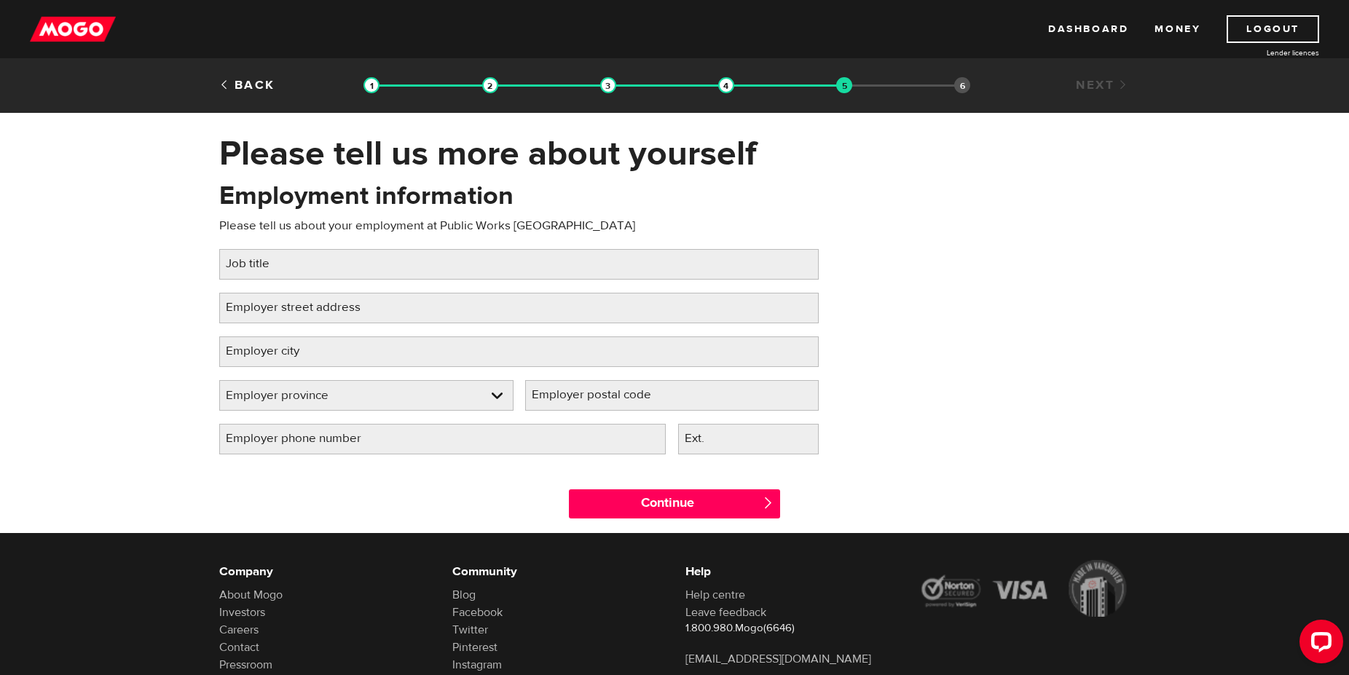
click at [250, 262] on label "Job title" at bounding box center [259, 264] width 80 height 30
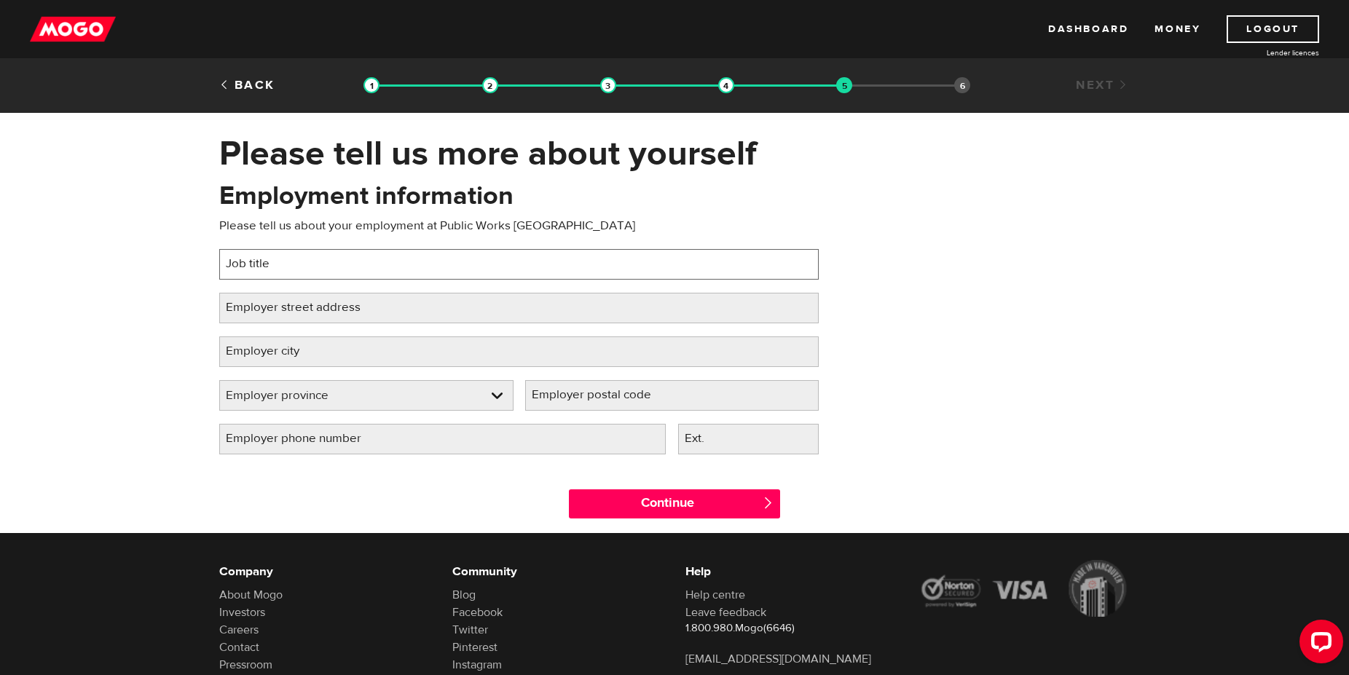
click at [250, 262] on input "Job title" at bounding box center [519, 264] width 600 height 31
type input "Labourer for Government"
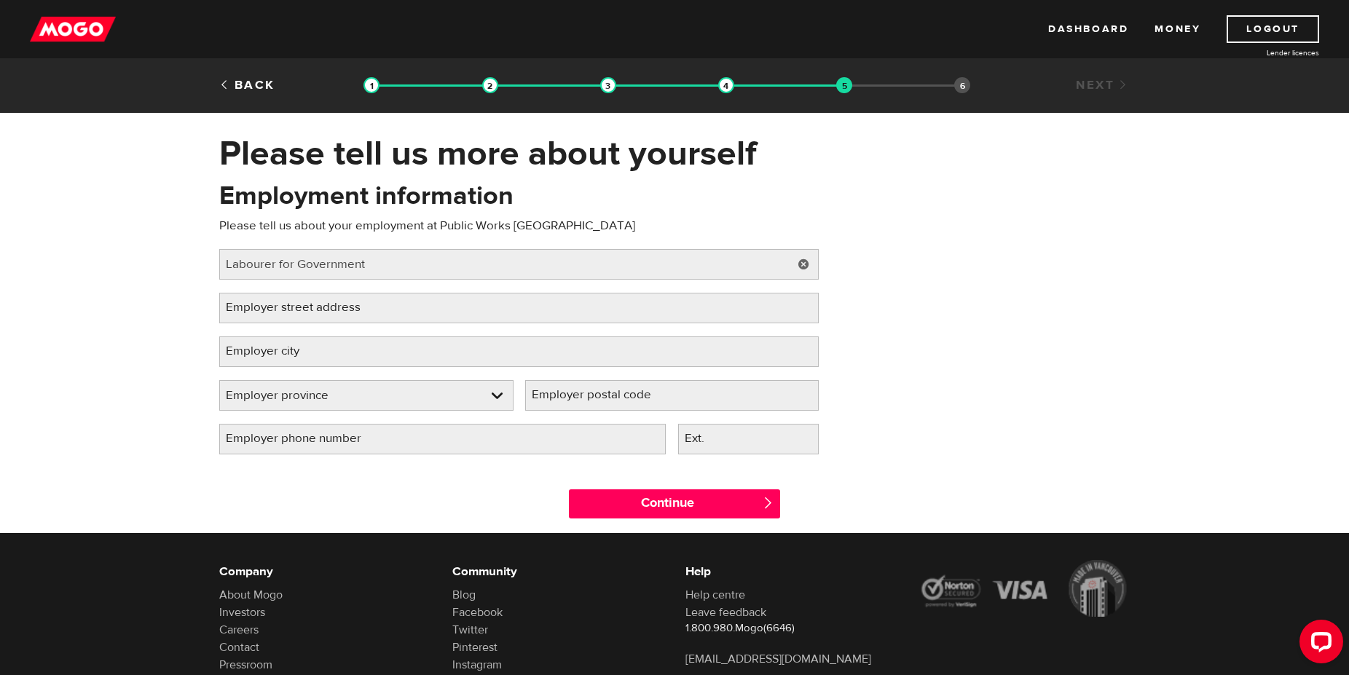
click at [260, 311] on label "Employer street address" at bounding box center [304, 308] width 171 height 30
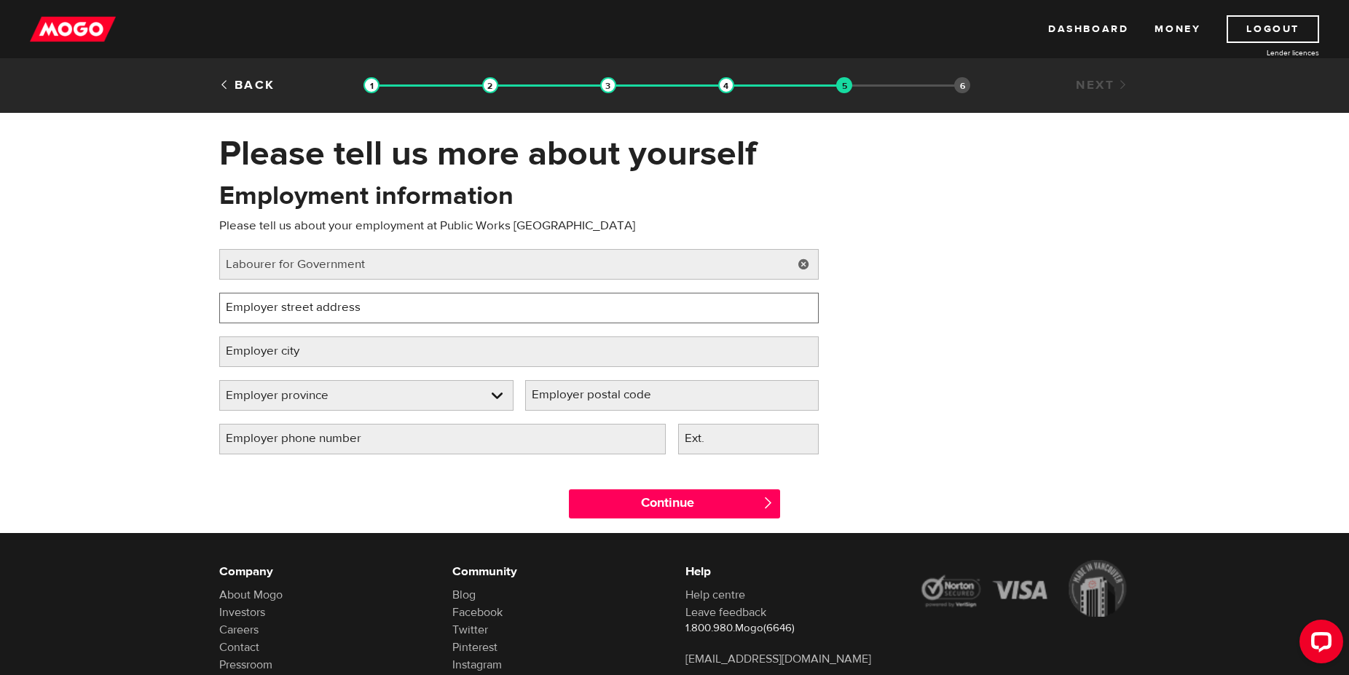
click at [260, 311] on input "Employer street address" at bounding box center [519, 308] width 600 height 31
type input "[STREET_ADDRESS]"
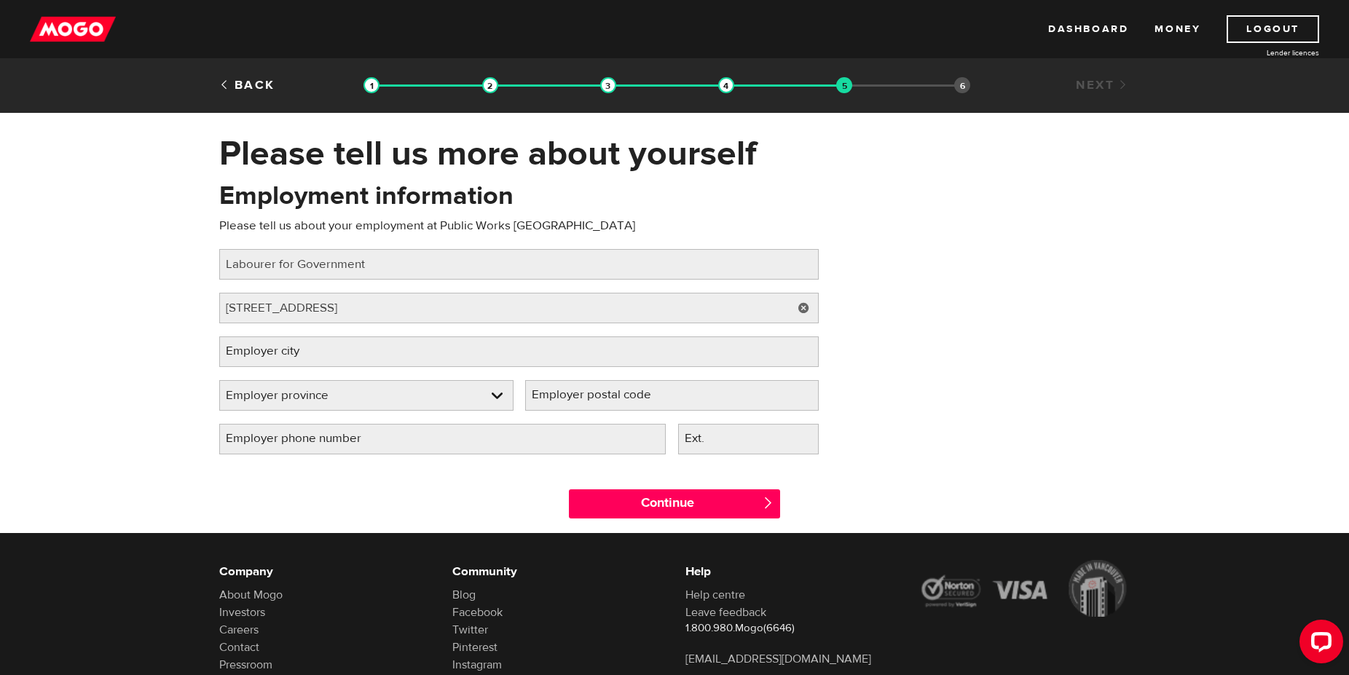
click at [269, 443] on label "Employer phone number" at bounding box center [305, 439] width 172 height 30
click at [603, 394] on label "Employer postal code" at bounding box center [603, 395] width 156 height 30
click at [603, 394] on input "Employer postal code" at bounding box center [672, 395] width 294 height 31
type input "K1G 6B3"
click at [292, 353] on label "Employer city" at bounding box center [274, 352] width 110 height 30
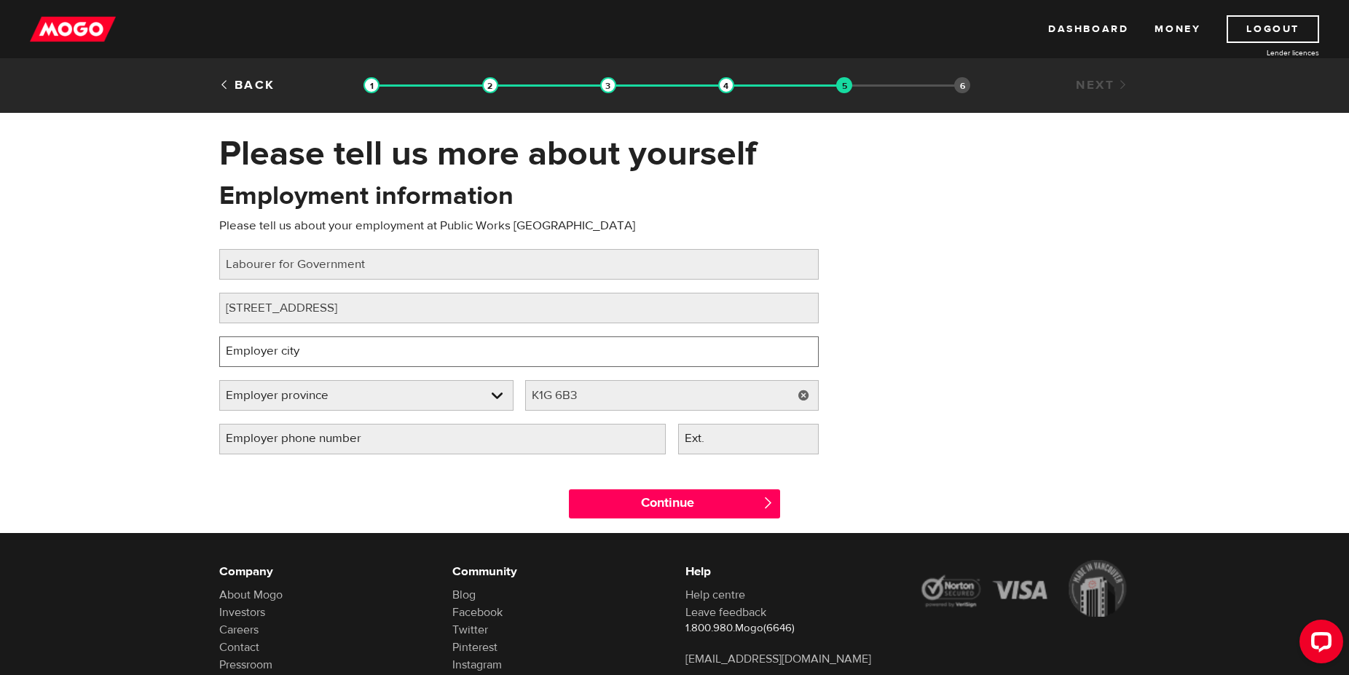
click at [292, 353] on input "Employer city" at bounding box center [519, 352] width 600 height 31
type input "Ottawa"
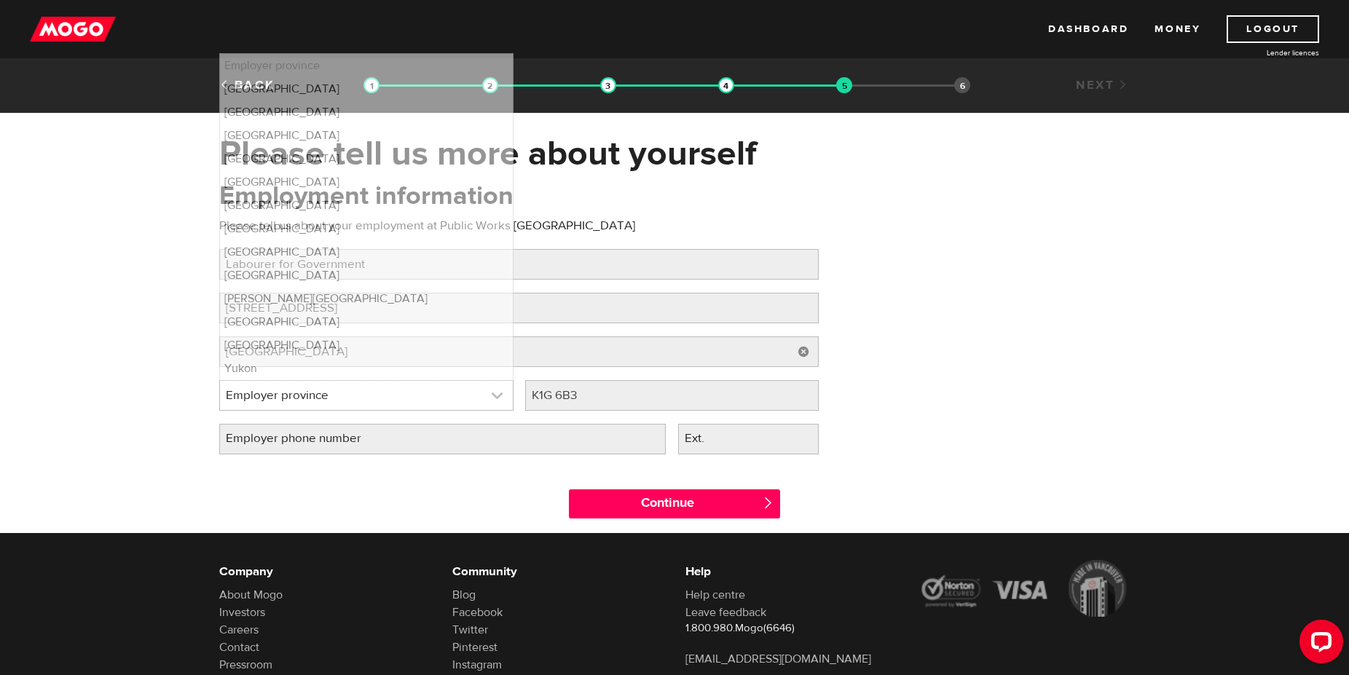
click at [483, 390] on link at bounding box center [366, 395] width 293 height 29
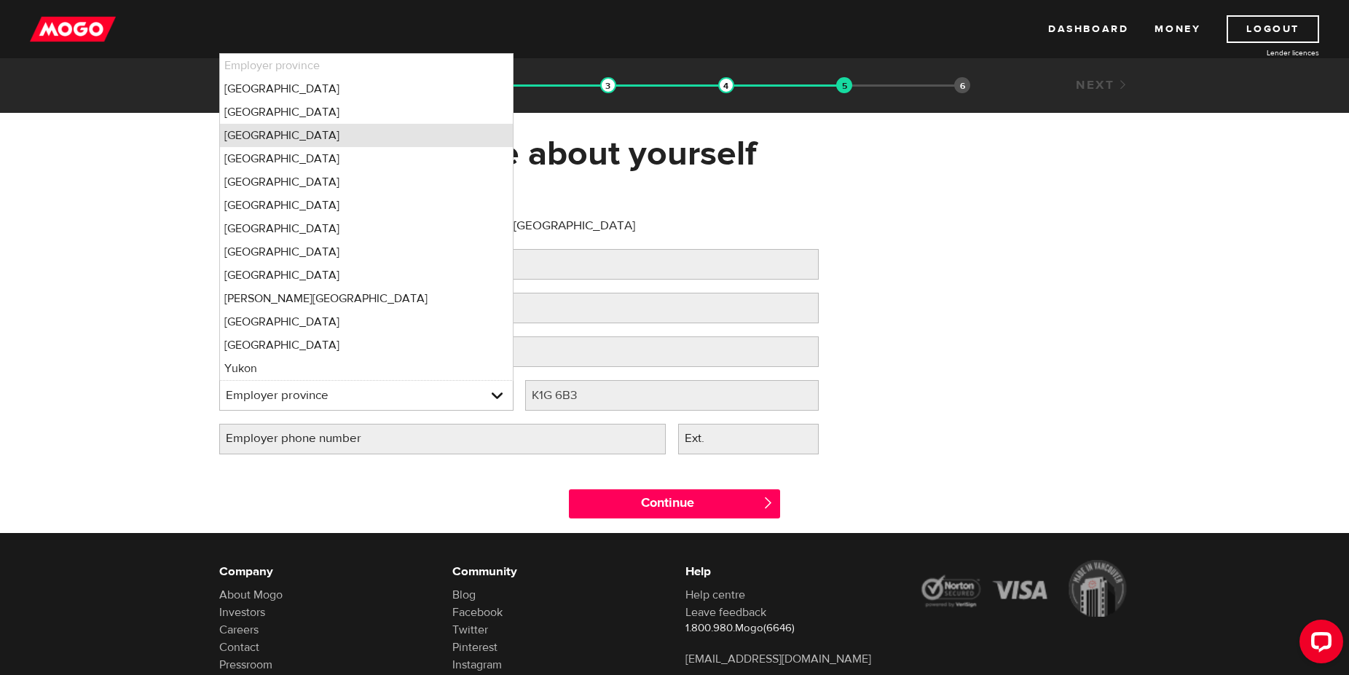
click at [312, 134] on li "Ontario" at bounding box center [366, 135] width 293 height 23
select select "ON"
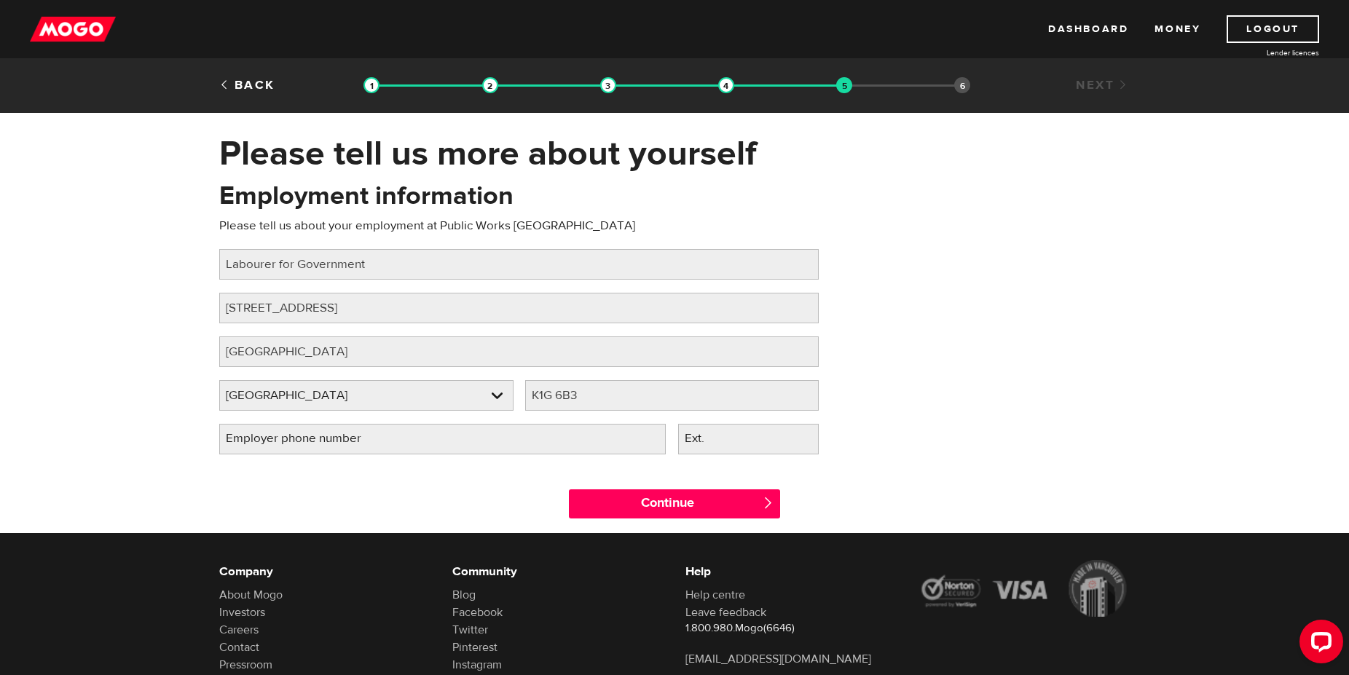
click at [260, 443] on label "Employer phone number" at bounding box center [305, 439] width 172 height 30
click at [260, 443] on input "Employer phone number" at bounding box center [442, 439] width 447 height 31
type input "(613) 232-5341"
click at [640, 511] on input "Continue" at bounding box center [674, 504] width 211 height 29
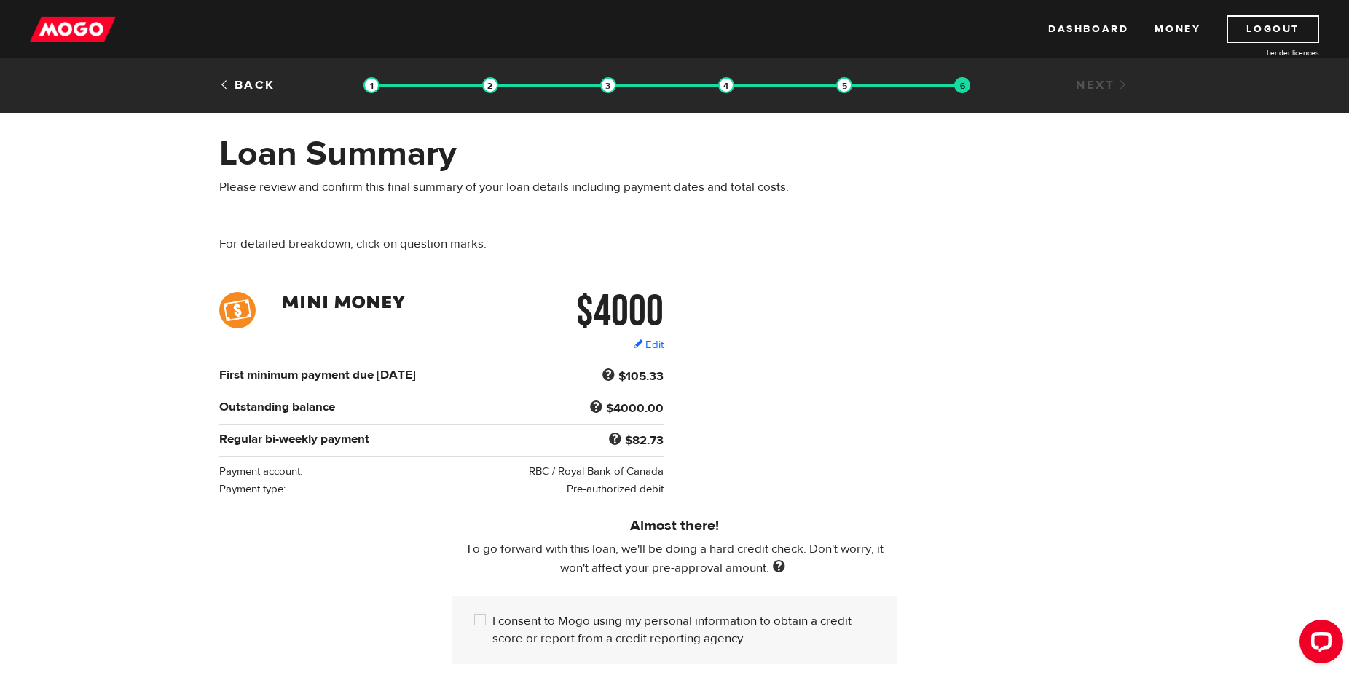
scroll to position [74, 0]
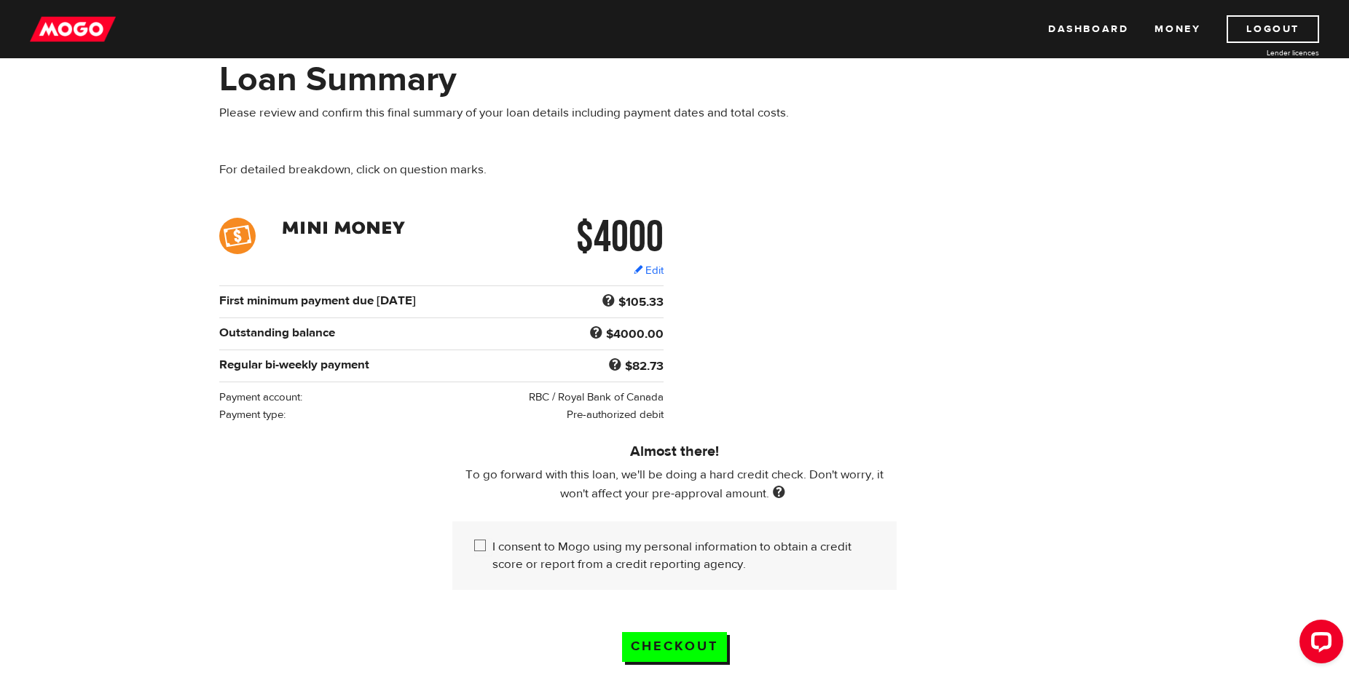
click at [482, 538] on input "I consent to Mogo using my personal information to obtain a credit score or rep…" at bounding box center [483, 547] width 18 height 18
checkbox input "true"
click at [676, 632] on input "Checkout" at bounding box center [674, 647] width 105 height 30
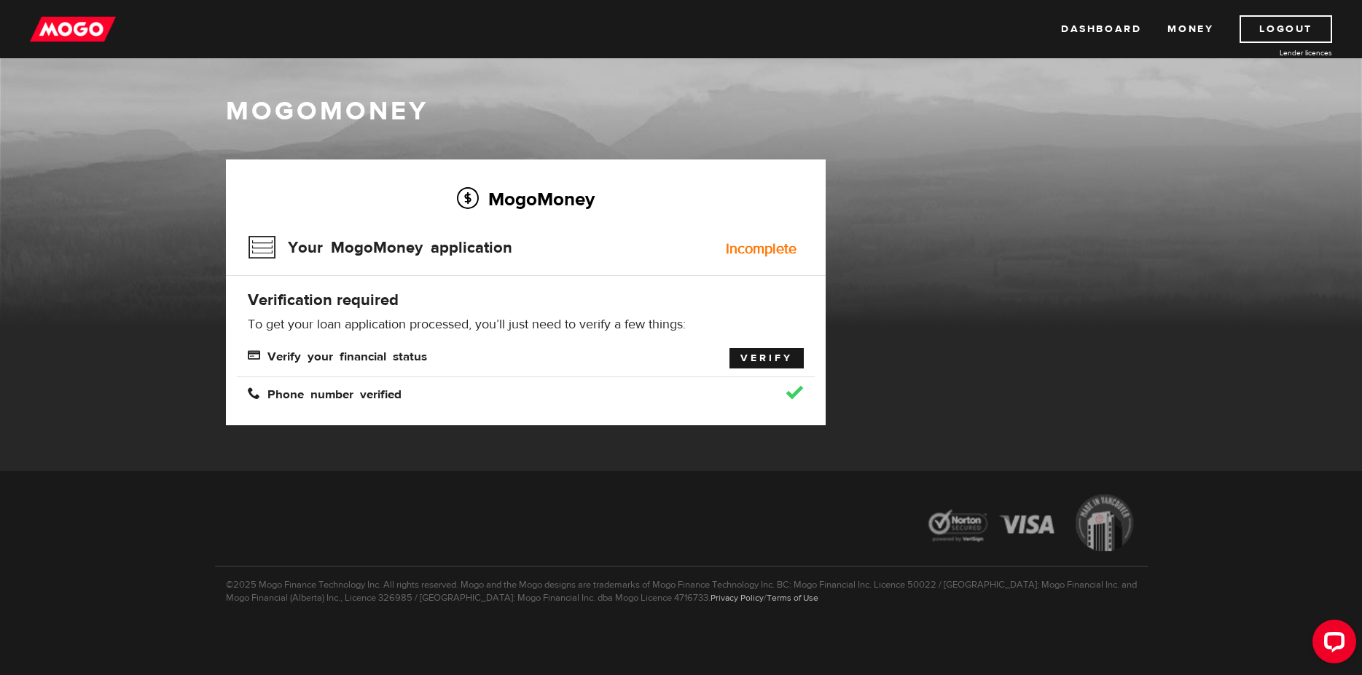
click at [763, 361] on link "Verify" at bounding box center [766, 358] width 74 height 20
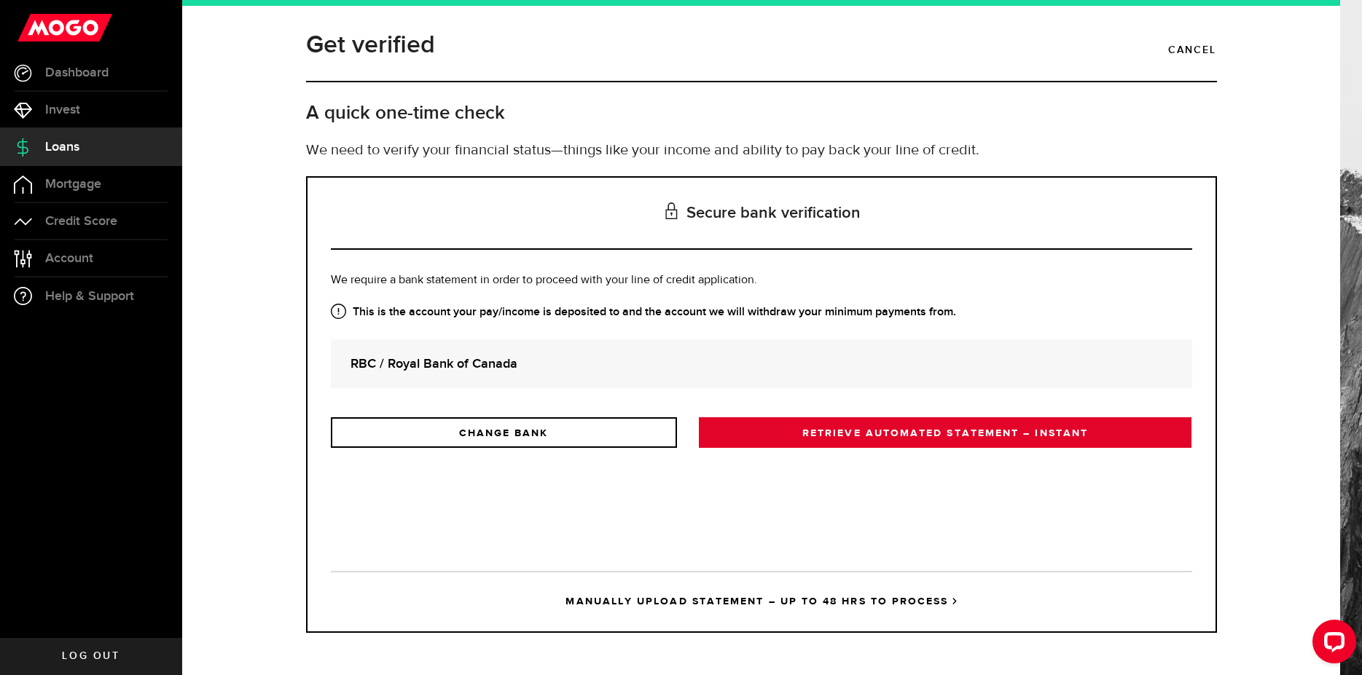
click at [799, 435] on link "RETRIEVE AUTOMATED STATEMENT – INSTANT" at bounding box center [945, 432] width 493 height 31
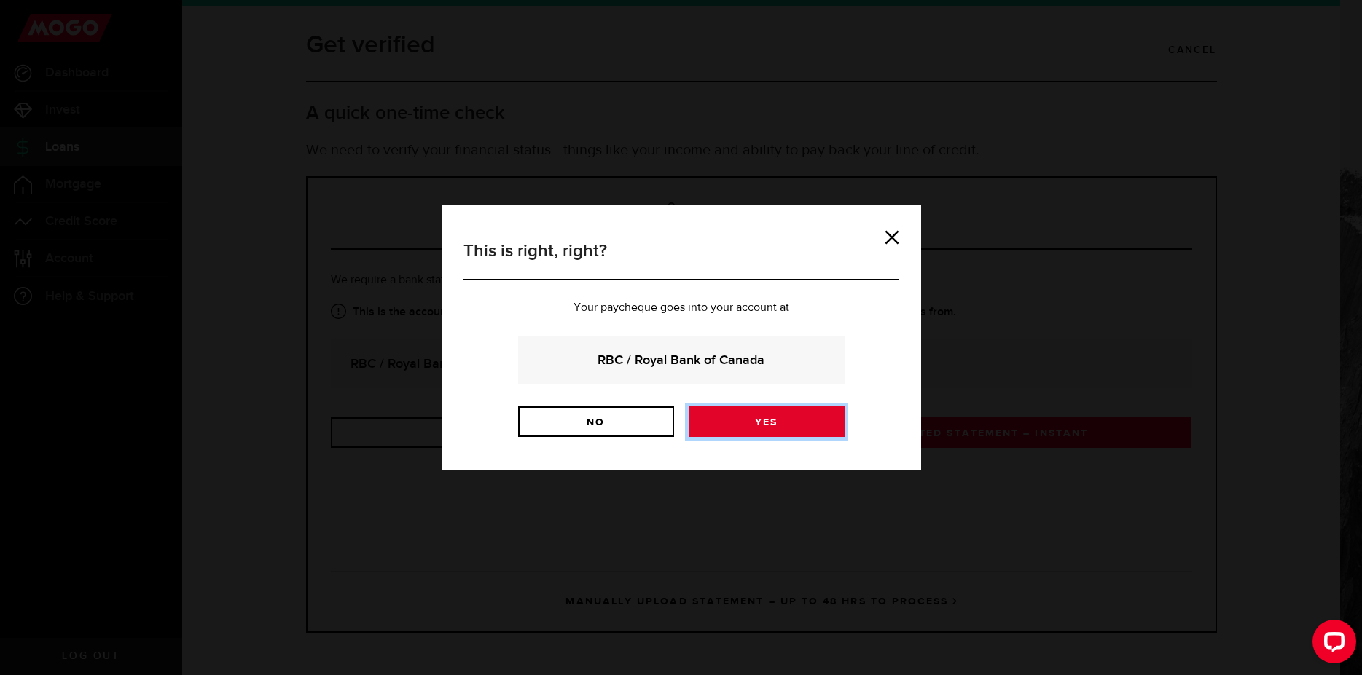
click at [747, 413] on link "Yes" at bounding box center [766, 421] width 156 height 31
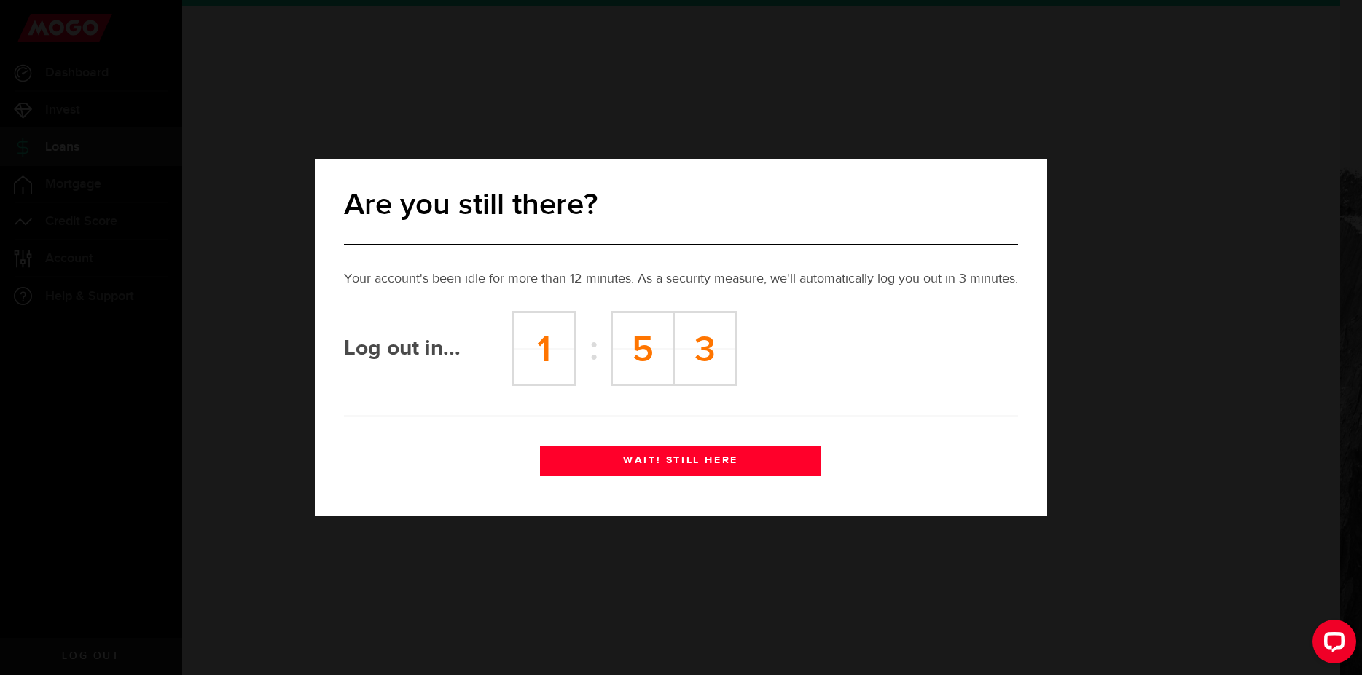
click at [687, 466] on button "WAIT! STILL HERE" at bounding box center [680, 461] width 280 height 31
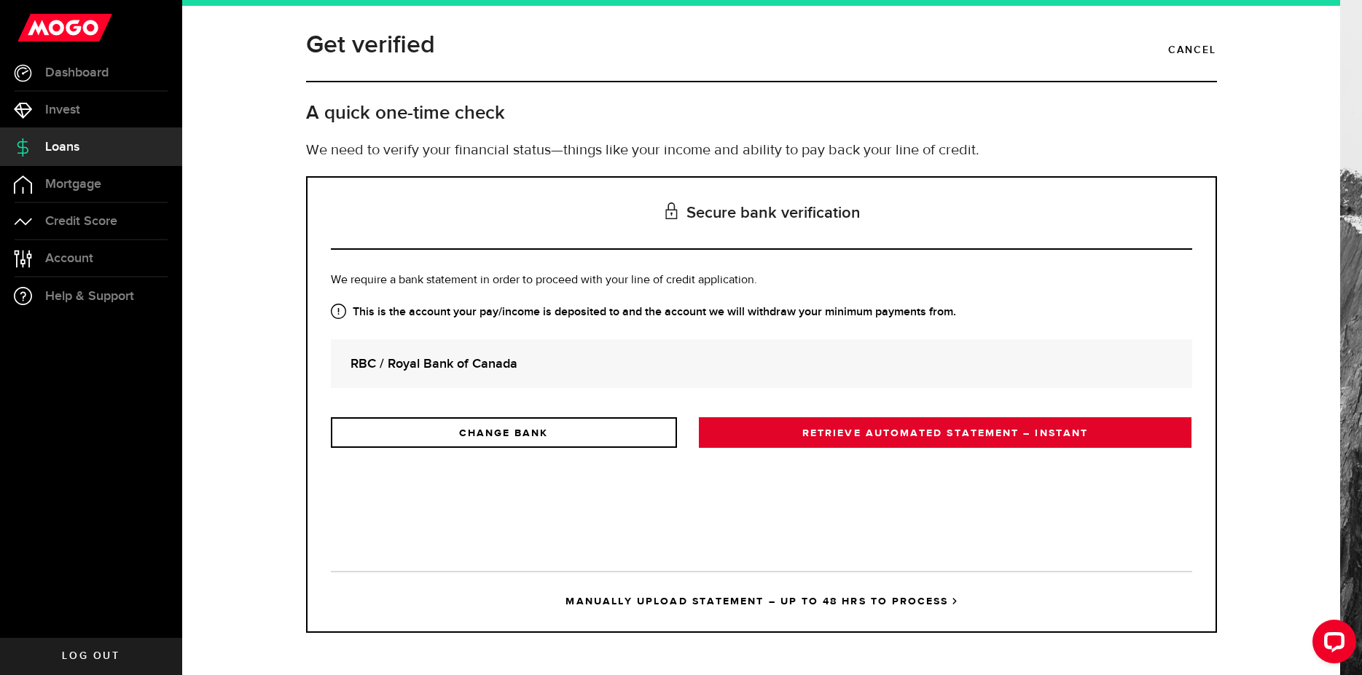
click at [821, 441] on link "RETRIEVE AUTOMATED STATEMENT – INSTANT" at bounding box center [945, 432] width 493 height 31
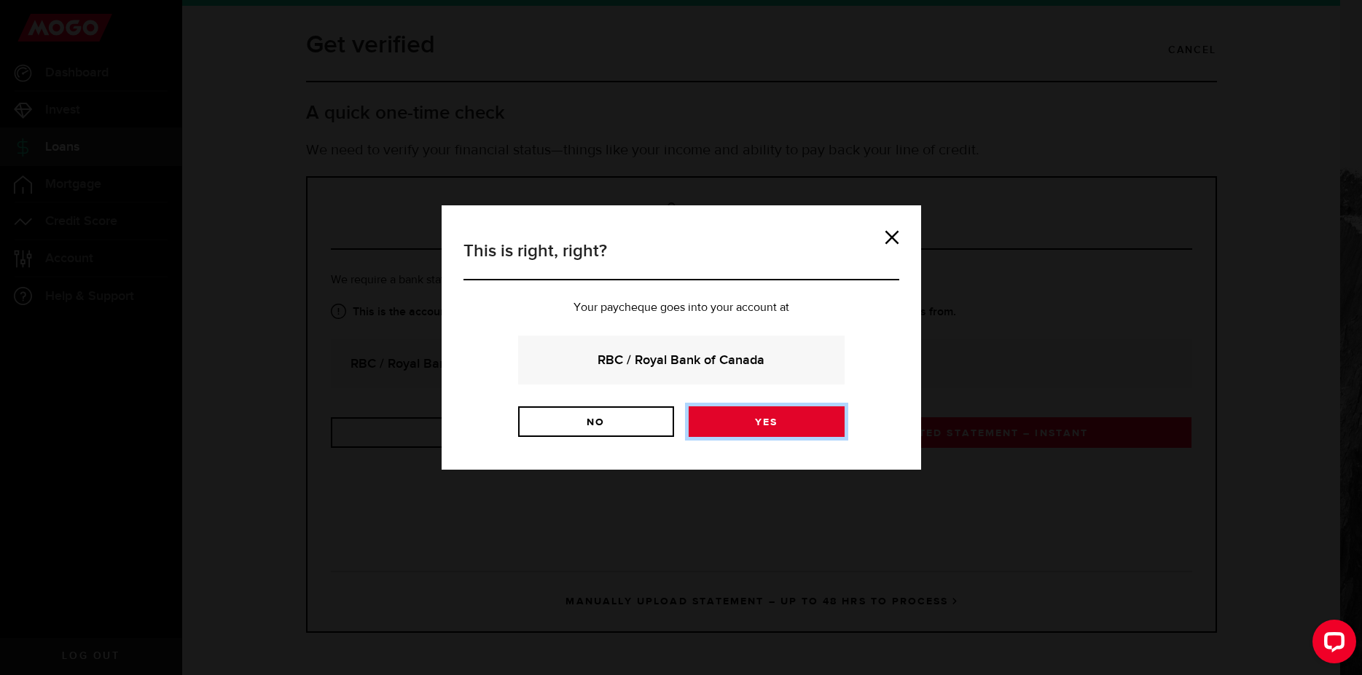
click at [759, 429] on link "Yes" at bounding box center [766, 421] width 156 height 31
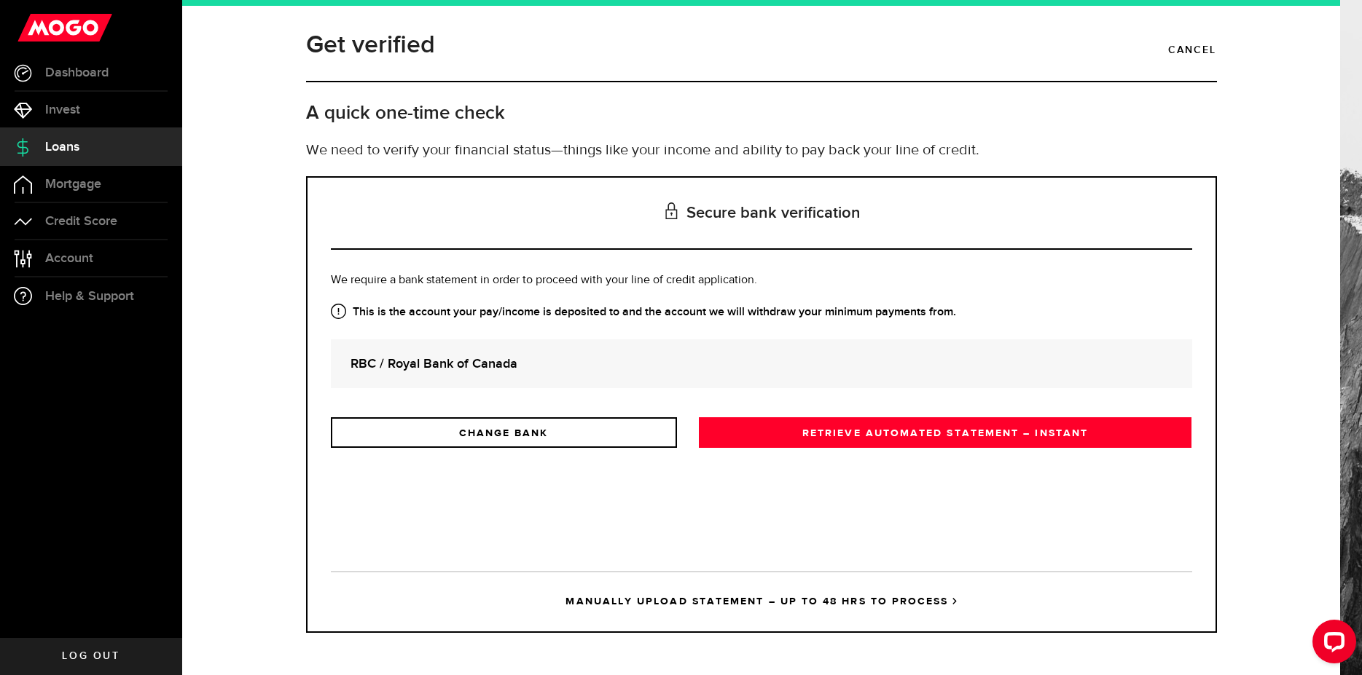
click at [667, 592] on link "MANUALLY UPLOAD STATEMENT – UP TO 48 HRS TO PROCESS" at bounding box center [761, 601] width 861 height 60
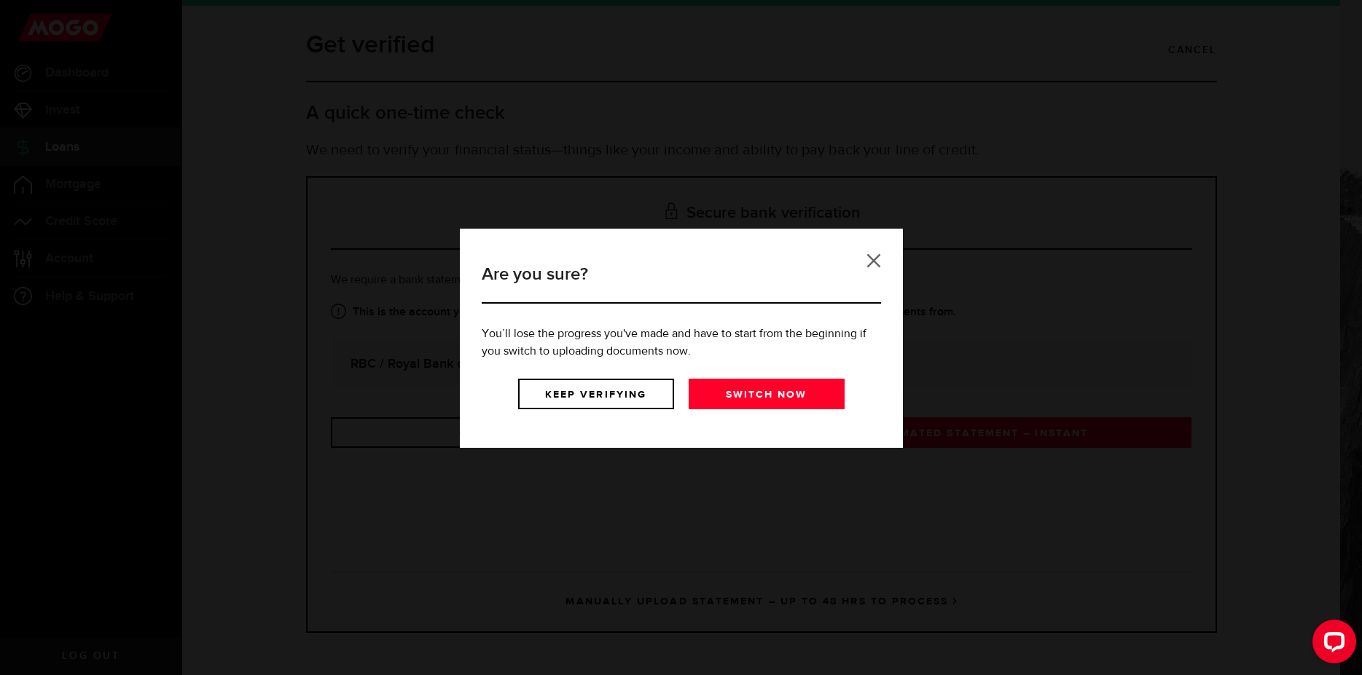
click at [868, 267] on link at bounding box center [873, 261] width 15 height 15
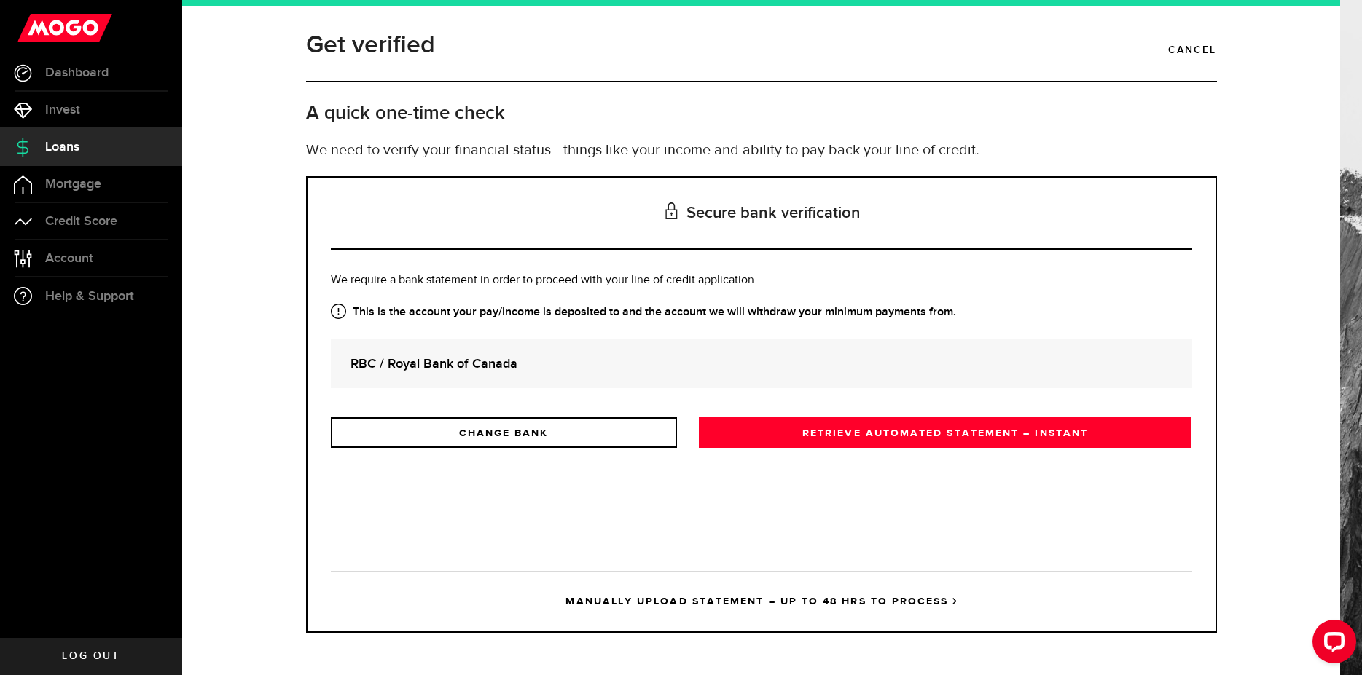
click at [656, 606] on link "MANUALLY UPLOAD STATEMENT – UP TO 48 HRS TO PROCESS" at bounding box center [761, 601] width 861 height 60
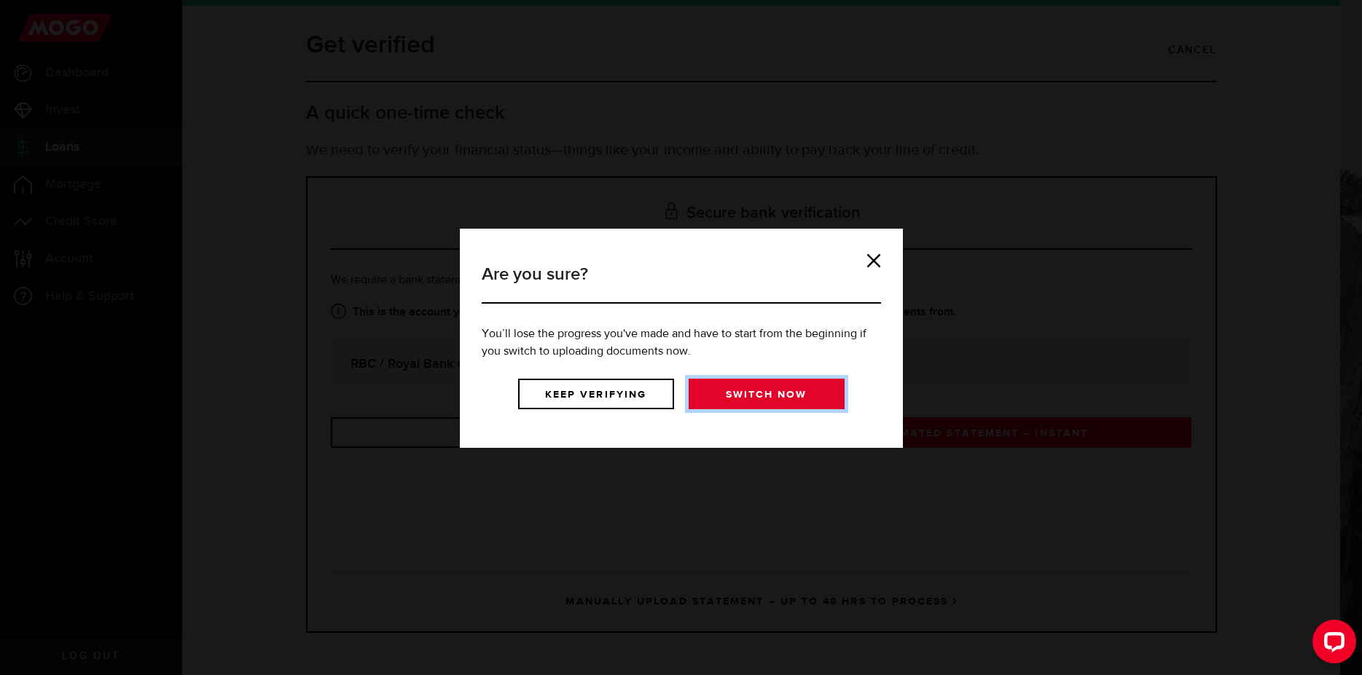
click at [812, 385] on link "Switch now" at bounding box center [766, 394] width 156 height 31
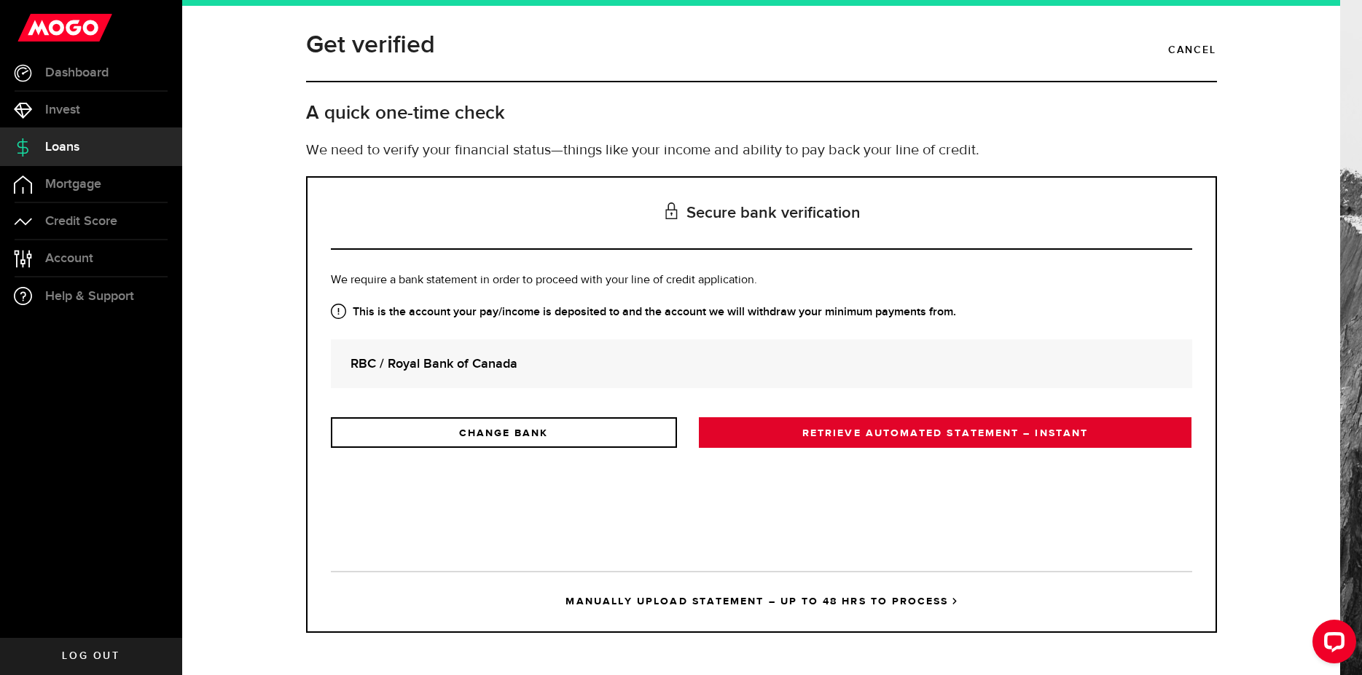
click at [910, 433] on link "RETRIEVE AUTOMATED STATEMENT – INSTANT" at bounding box center [945, 432] width 493 height 31
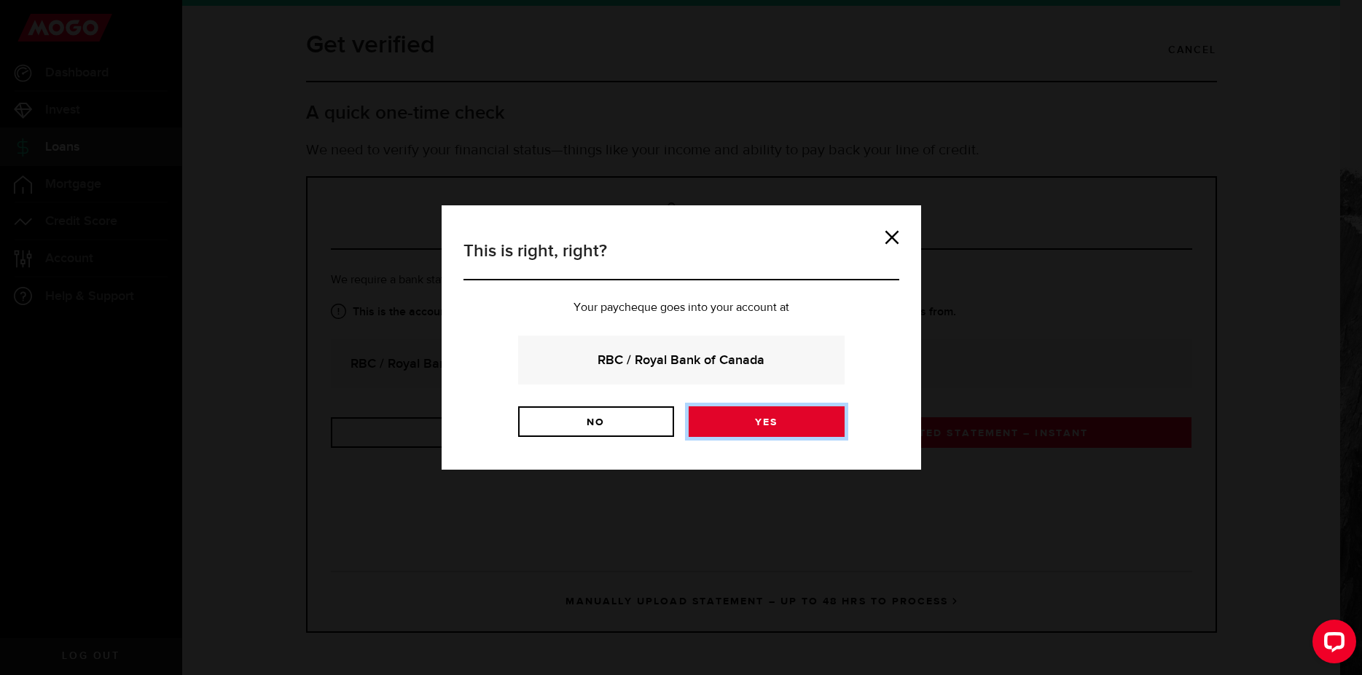
click at [809, 417] on link "Yes" at bounding box center [766, 421] width 156 height 31
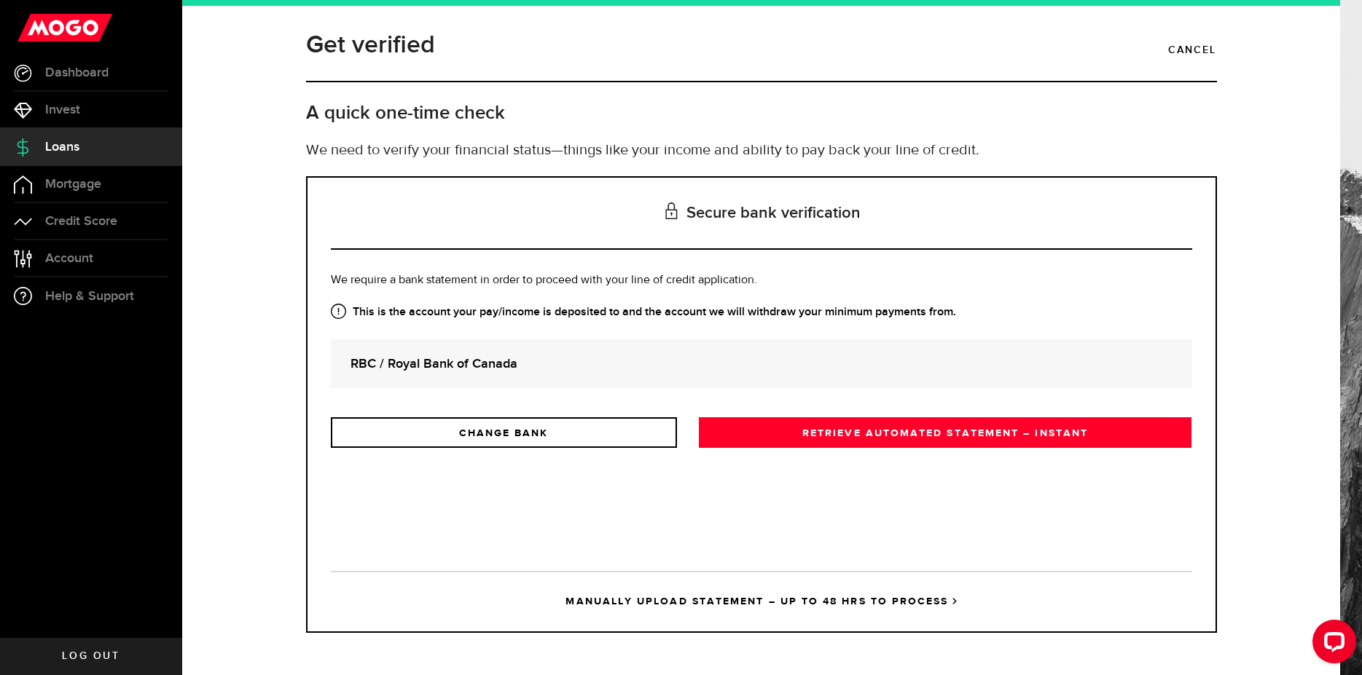
click at [686, 596] on link "MANUALLY UPLOAD STATEMENT – UP TO 48 HRS TO PROCESS" at bounding box center [761, 601] width 861 height 60
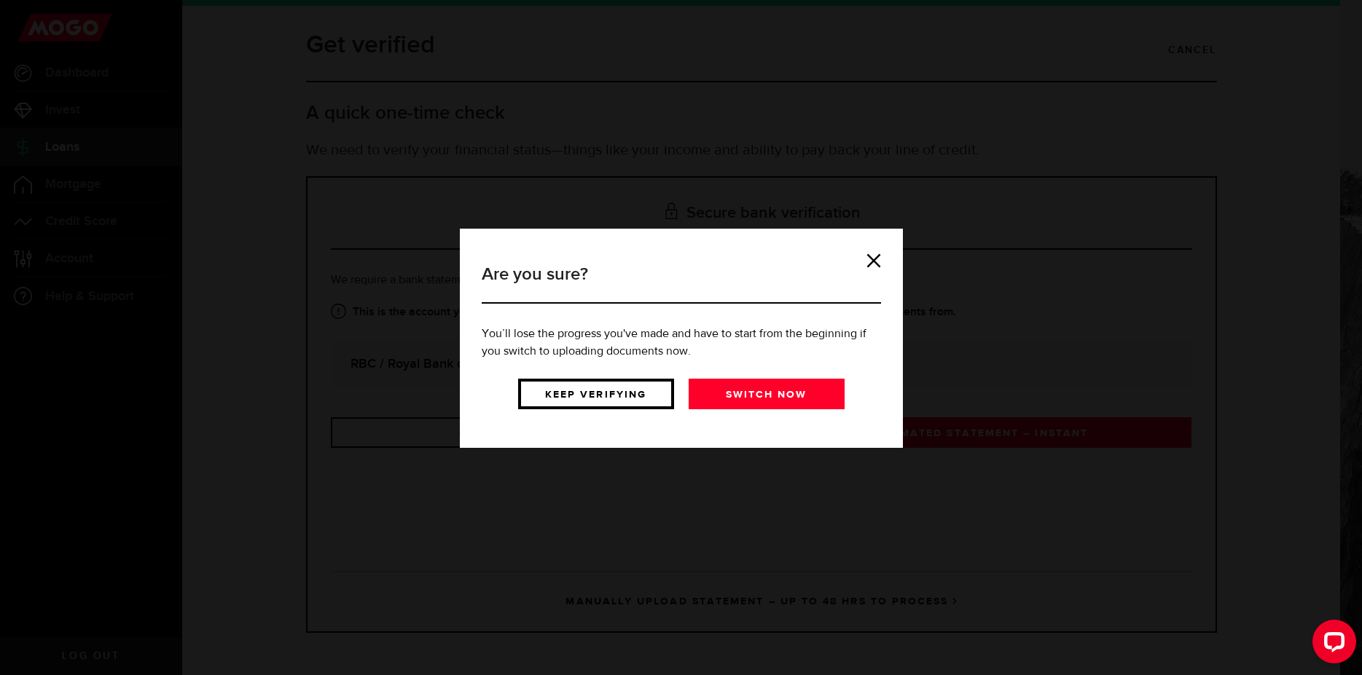
click at [581, 401] on link "Keep verifying" at bounding box center [596, 394] width 156 height 31
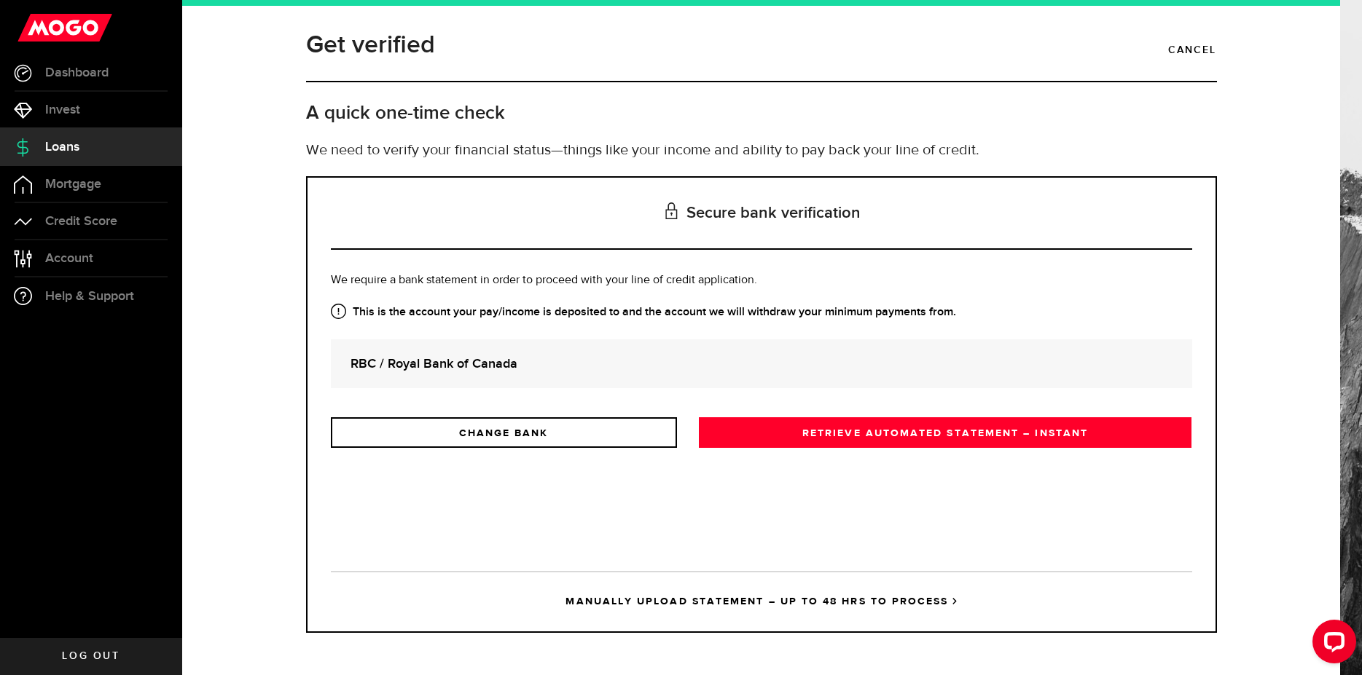
click at [895, 594] on link "MANUALLY UPLOAD STATEMENT – UP TO 48 HRS TO PROCESS" at bounding box center [761, 601] width 861 height 60
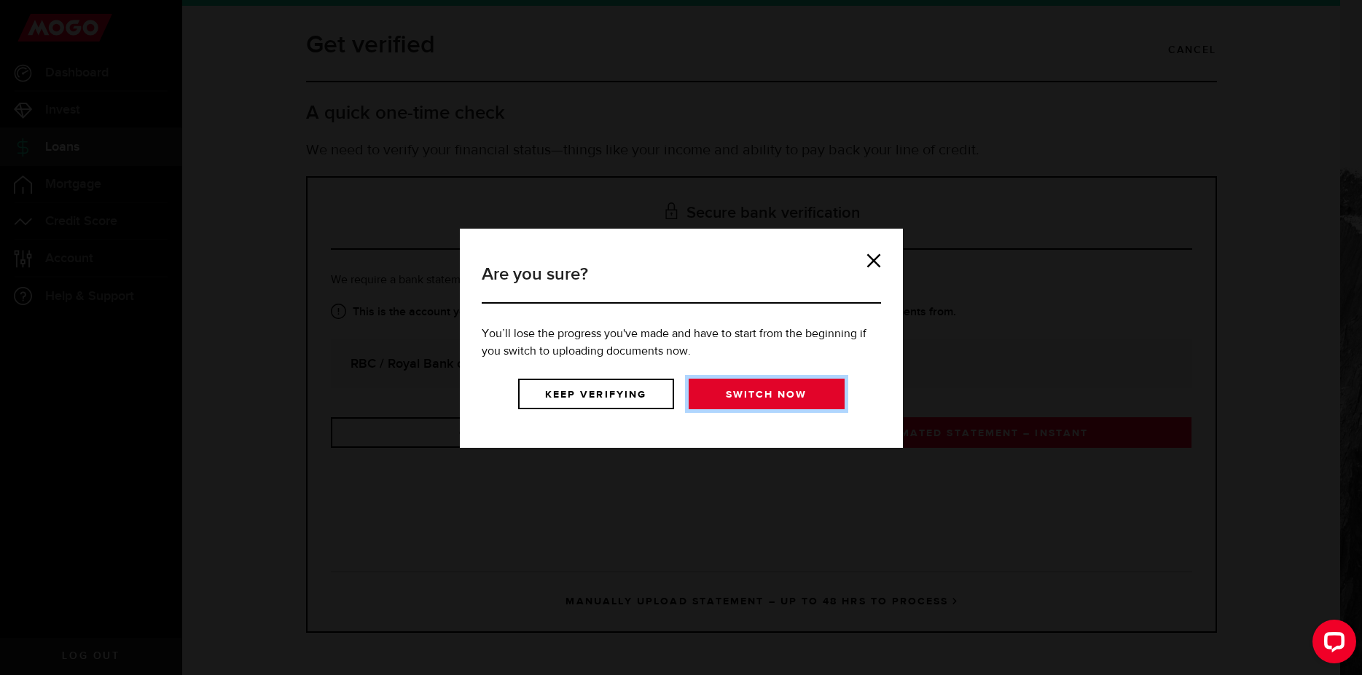
click at [791, 390] on link "Switch now" at bounding box center [766, 394] width 156 height 31
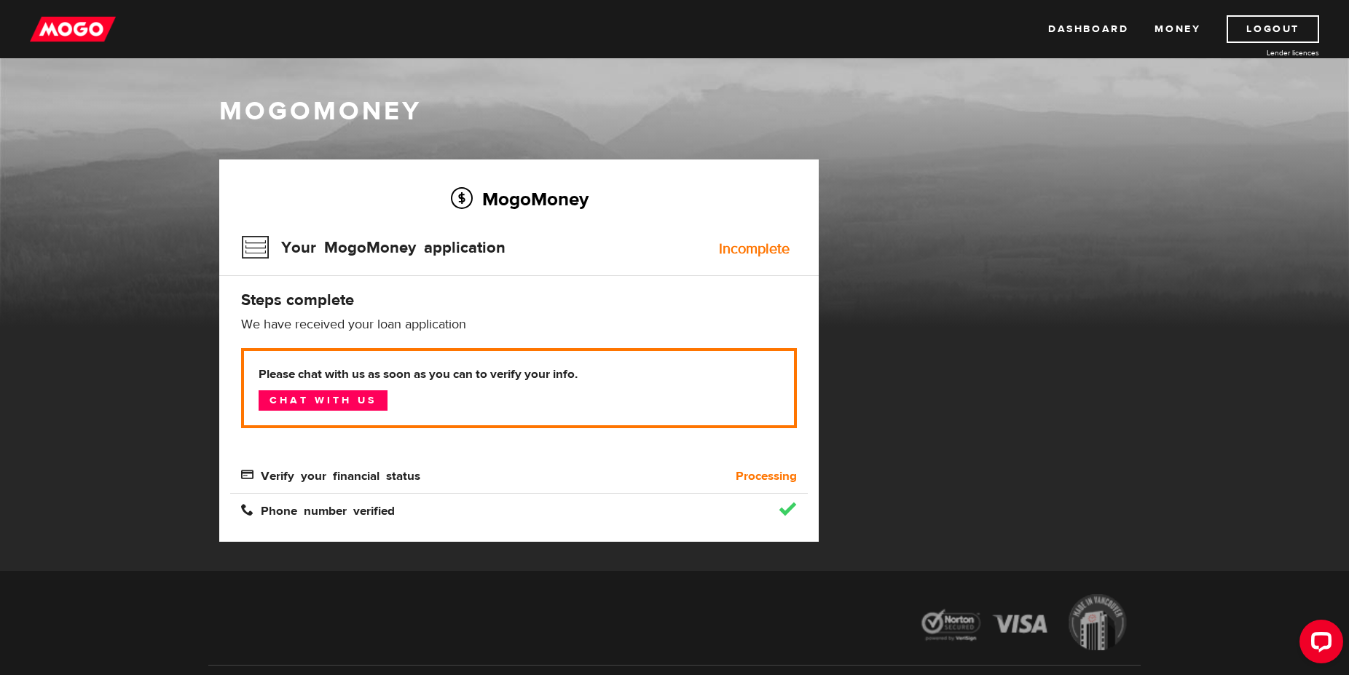
drag, startPoint x: 336, startPoint y: 412, endPoint x: 345, endPoint y: 433, distance: 23.5
click at [342, 432] on div "Please chat with us as soon as you can to verify your info. Chat with us" at bounding box center [519, 399] width 578 height 102
click at [349, 405] on link "Chat with us" at bounding box center [323, 400] width 129 height 20
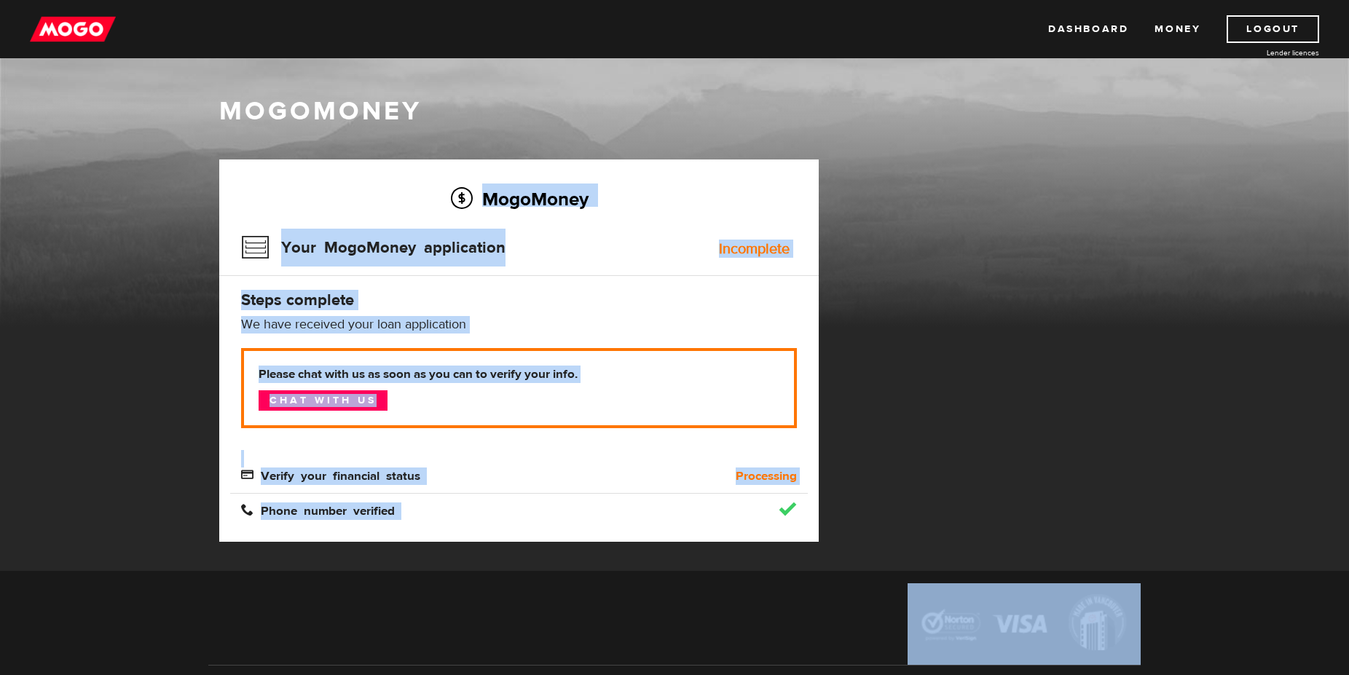
drag, startPoint x: 1019, startPoint y: 574, endPoint x: 1023, endPoint y: 546, distance: 27.9
click at [1021, 555] on body "Dashboard Money Logout Lender licences Dashboard Money Logout Lender licences M…" at bounding box center [674, 337] width 1349 height 675
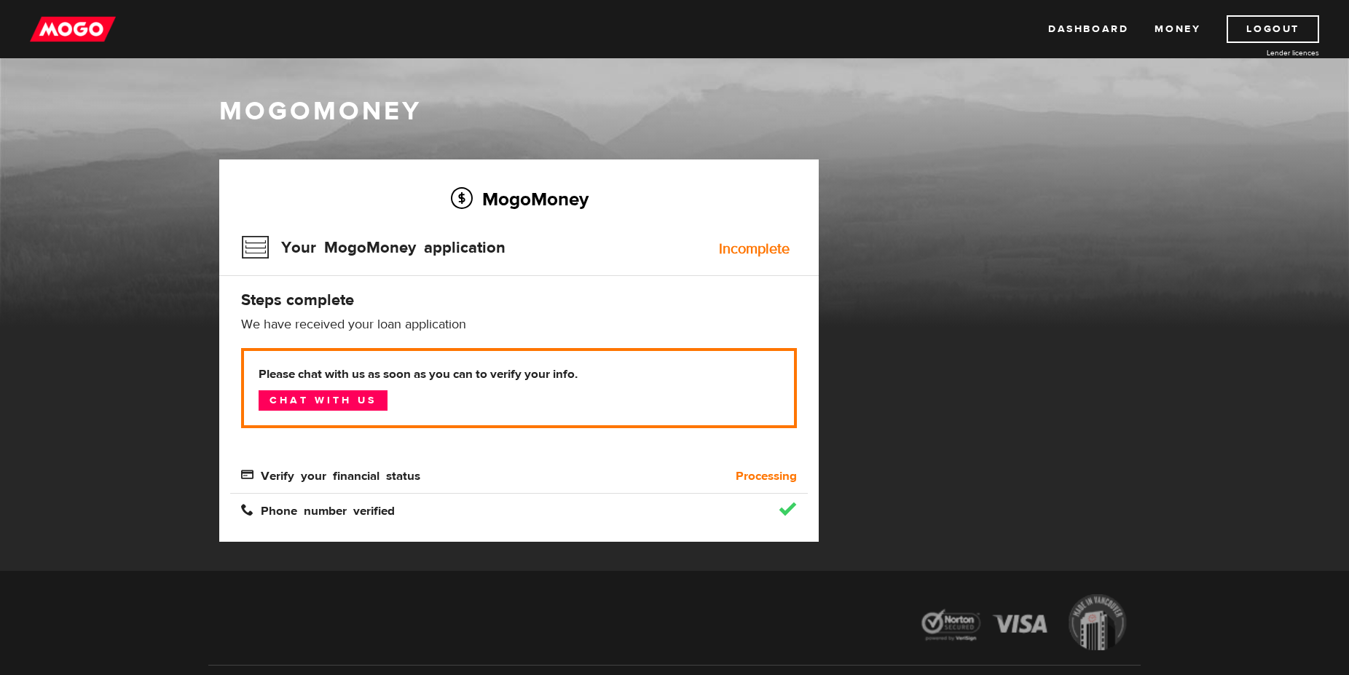
click at [1031, 519] on div "MogoMoney Your MogoMoney application Expired Your MogoMoney credit decision has…" at bounding box center [674, 366] width 932 height 412
click at [1147, 272] on div "MogoMoney" at bounding box center [674, 210] width 1349 height 233
click at [1019, 461] on div "MogoMoney Your MogoMoney application Expired Your MogoMoney credit decision has…" at bounding box center [674, 366] width 932 height 412
click at [1032, 315] on div "MogoMoney Your MogoMoney application Expired Your MogoMoney credit decision has…" at bounding box center [674, 366] width 932 height 412
click at [1165, 292] on div "MogoMoney" at bounding box center [674, 210] width 1349 height 233
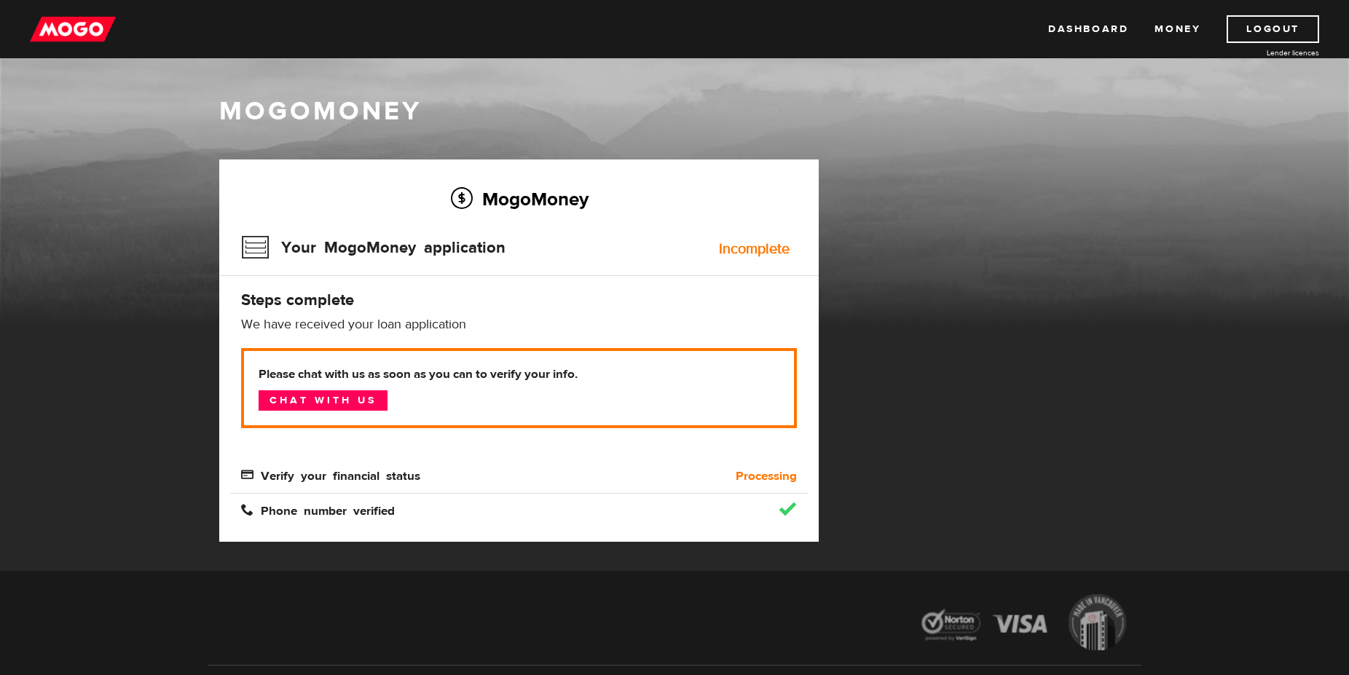
click at [903, 321] on div "MogoMoney Your MogoMoney application Expired Your MogoMoney credit decision has…" at bounding box center [674, 366] width 932 height 412
click at [320, 404] on link "Chat with us" at bounding box center [323, 400] width 129 height 20
click at [1012, 498] on div "MogoMoney Your MogoMoney application Expired Your MogoMoney credit decision has…" at bounding box center [674, 366] width 932 height 412
click at [879, 316] on div "MogoMoney Your MogoMoney application Expired Your MogoMoney credit decision has…" at bounding box center [674, 366] width 932 height 412
click at [981, 503] on div "MogoMoney Your MogoMoney application Expired Your MogoMoney credit decision has…" at bounding box center [674, 366] width 932 height 412
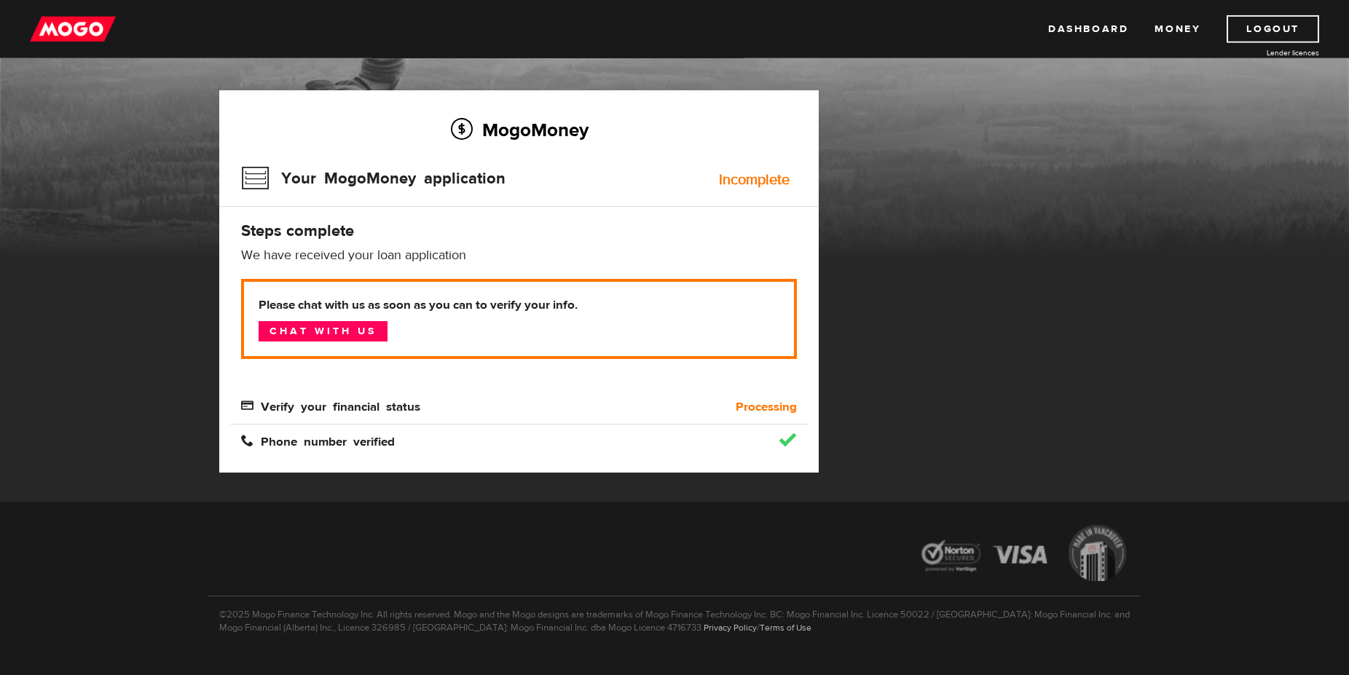
scroll to position [100, 0]
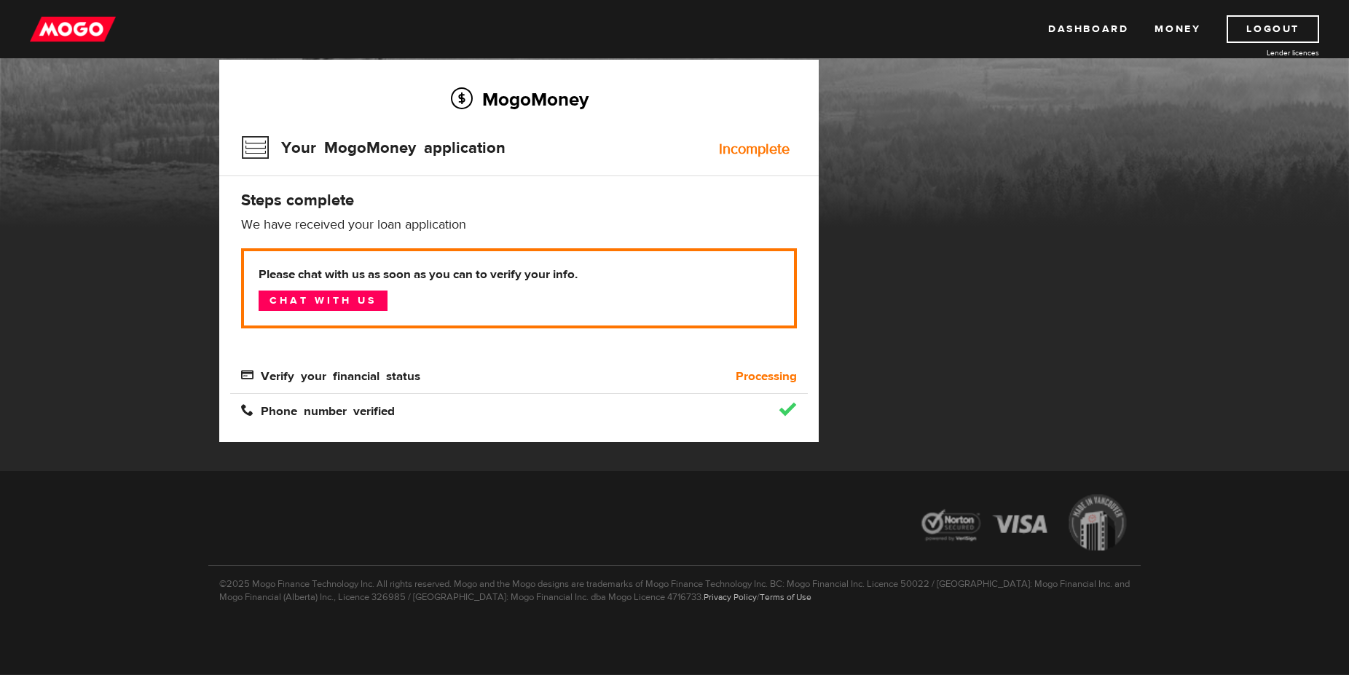
click at [1023, 487] on img at bounding box center [1024, 525] width 233 height 82
